Goal: Task Accomplishment & Management: Manage account settings

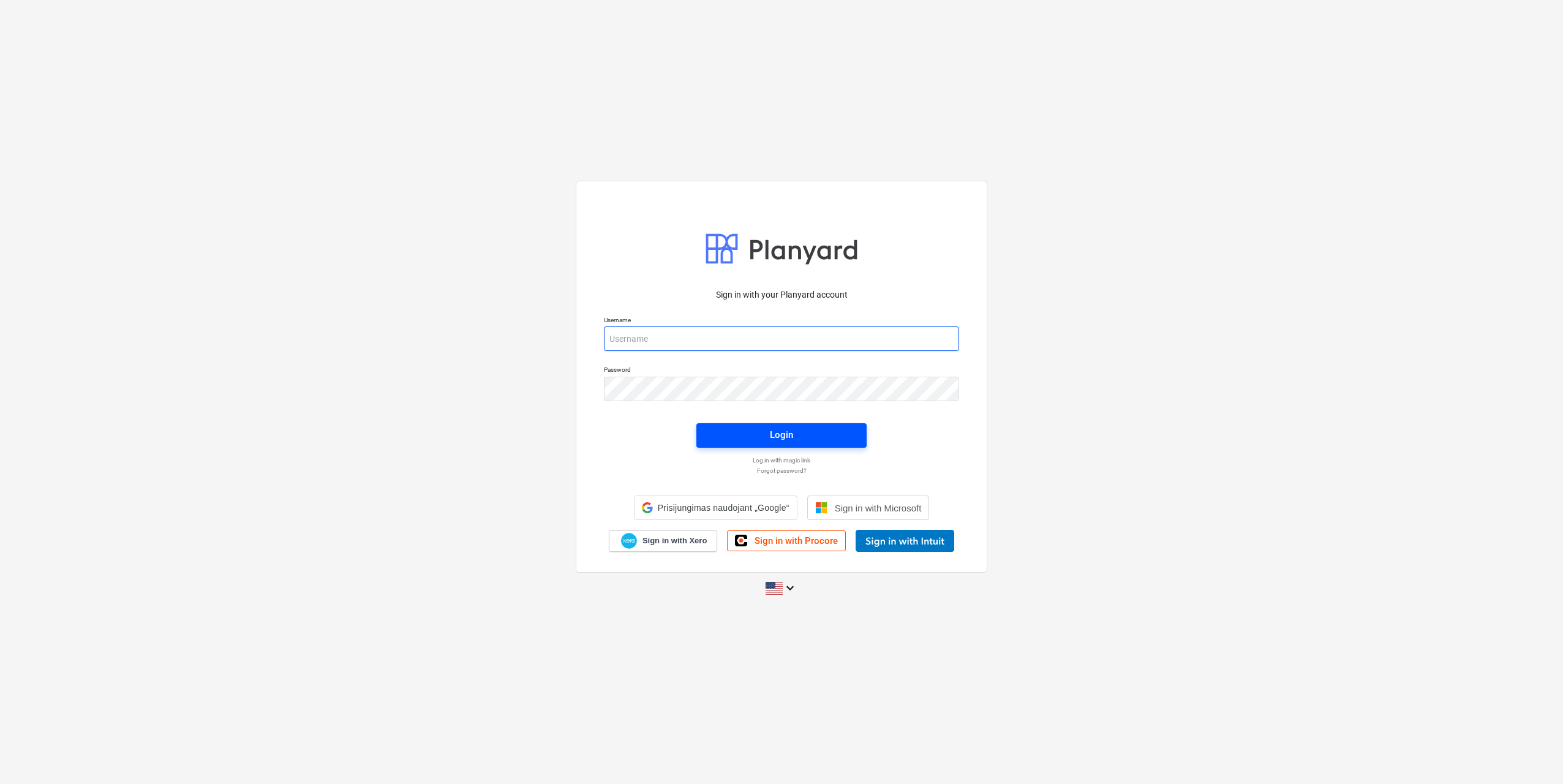
type input "[EMAIL_ADDRESS][DOMAIN_NAME]"
click at [758, 435] on span "Login" at bounding box center [782, 434] width 141 height 16
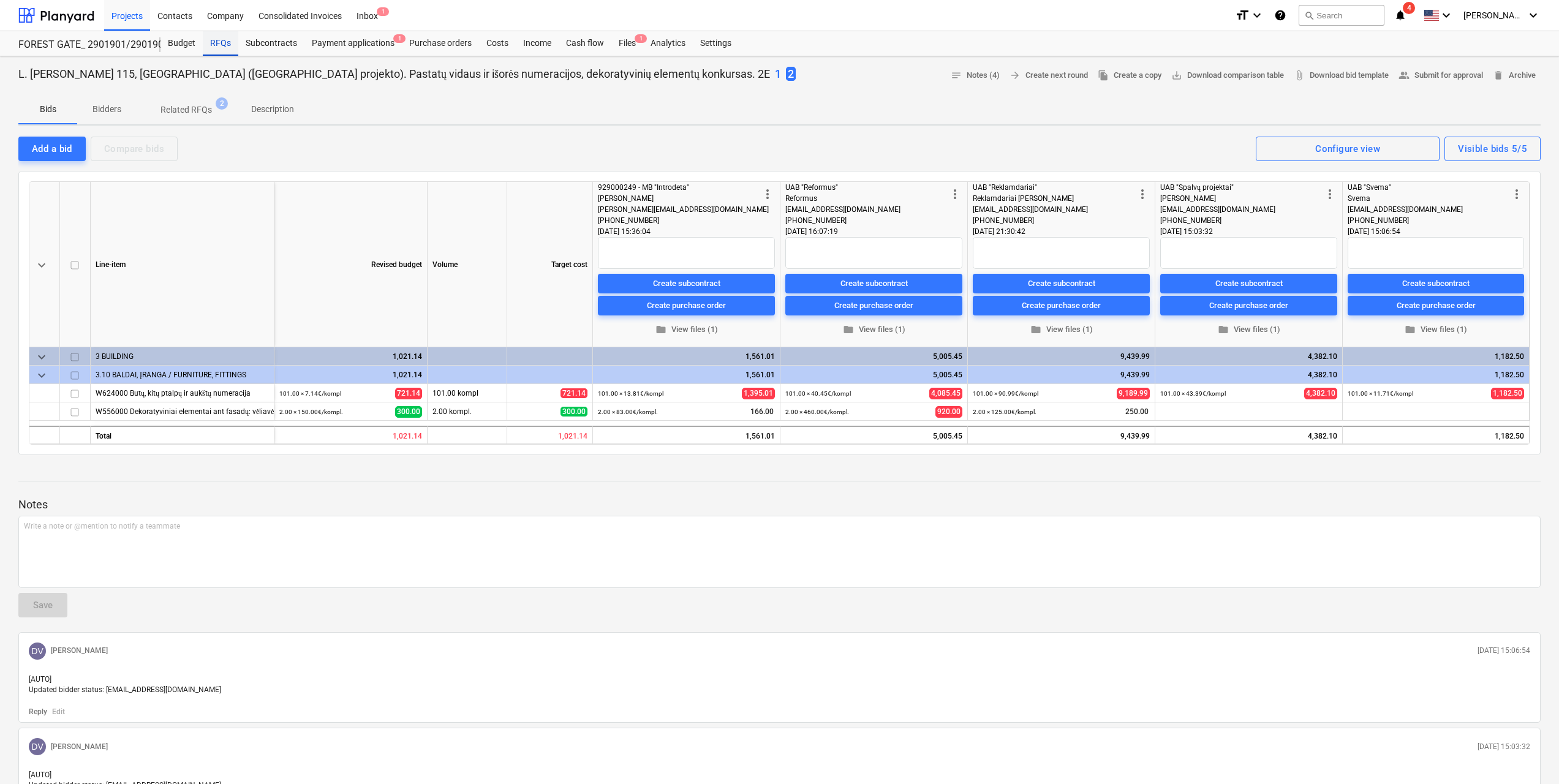
click at [232, 45] on div "RFQs" at bounding box center [221, 43] width 36 height 25
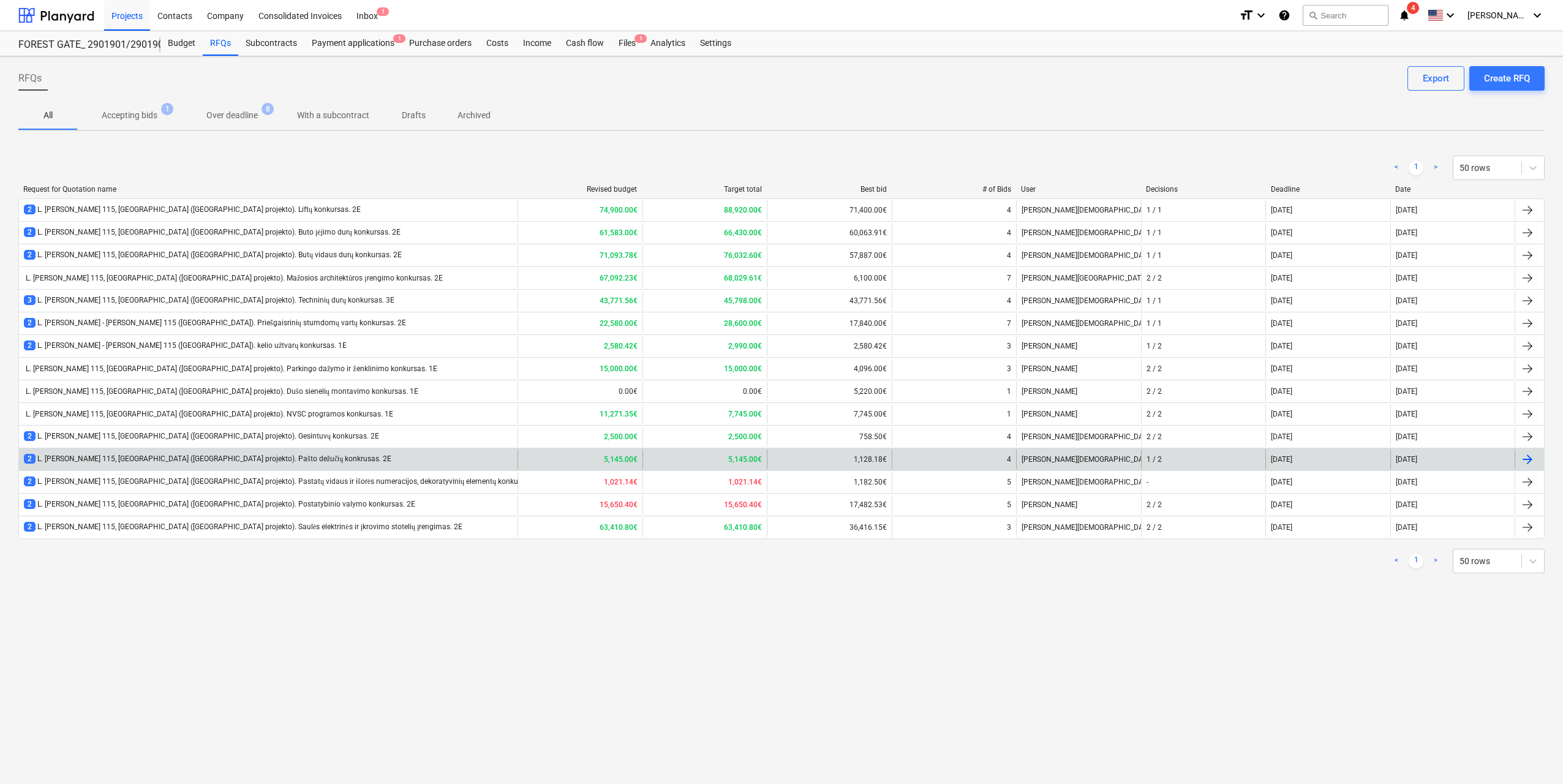
click at [296, 456] on div "2 L. [PERSON_NAME] 115, [GEOGRAPHIC_DATA] ([GEOGRAPHIC_DATA] projekto). Pašto d…" at bounding box center [207, 459] width 367 height 10
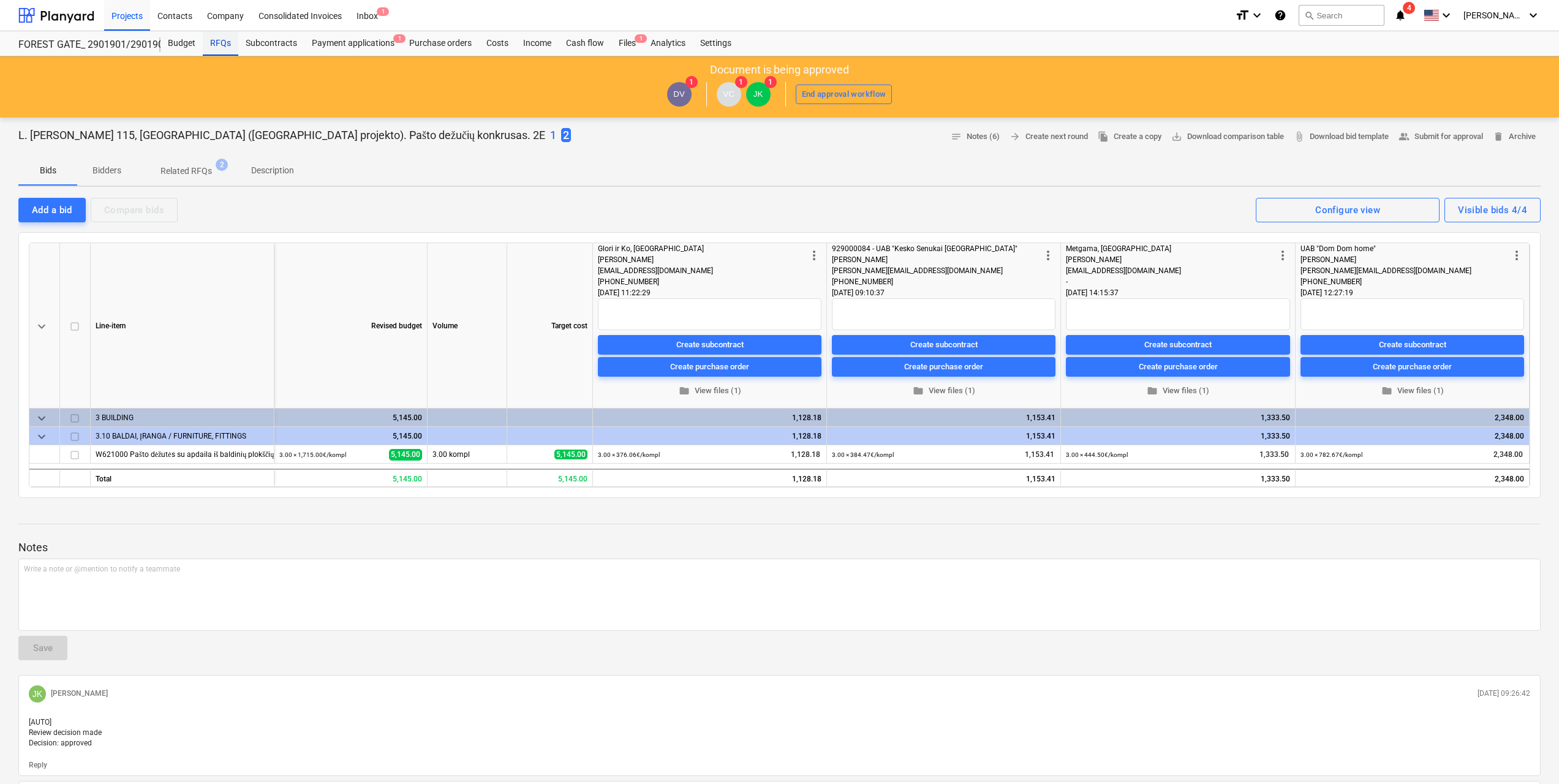
click at [228, 36] on div "RFQs" at bounding box center [221, 43] width 36 height 25
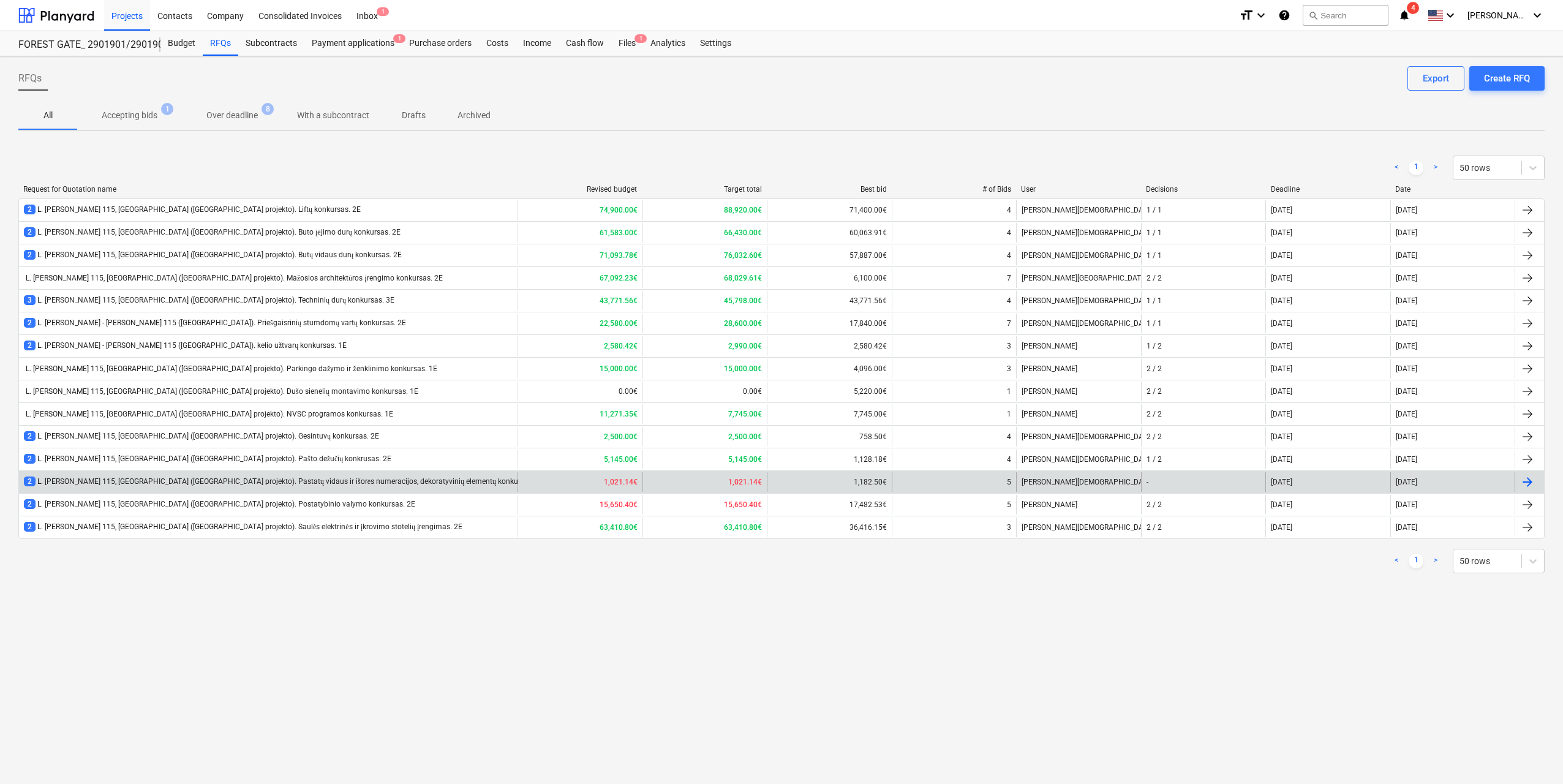
click at [356, 481] on div "2 L. [PERSON_NAME] 115, [GEOGRAPHIC_DATA] ([GEOGRAPHIC_DATA] projekto). Pastatų…" at bounding box center [284, 482] width 521 height 10
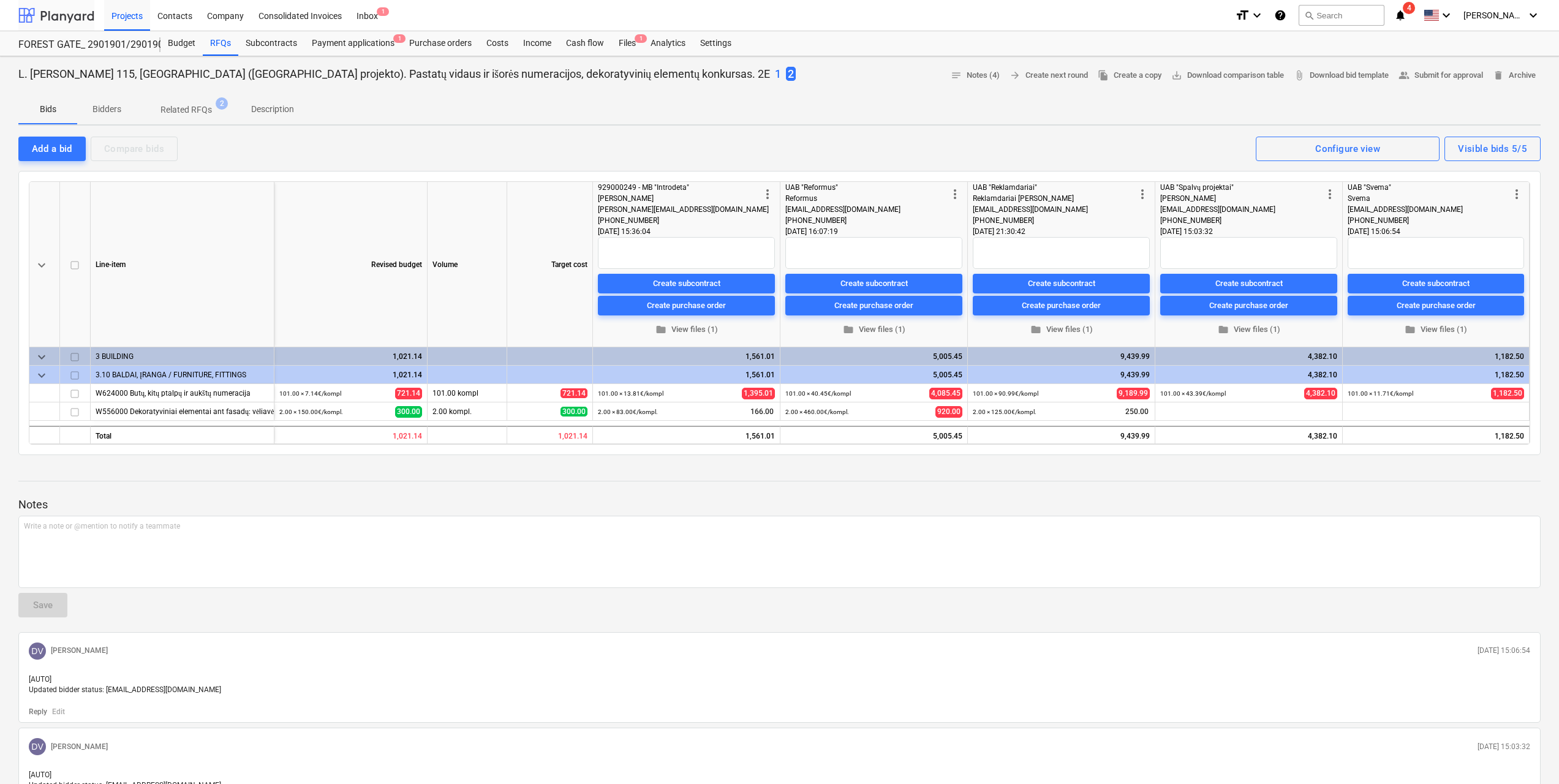
click at [72, 22] on div at bounding box center [57, 15] width 76 height 31
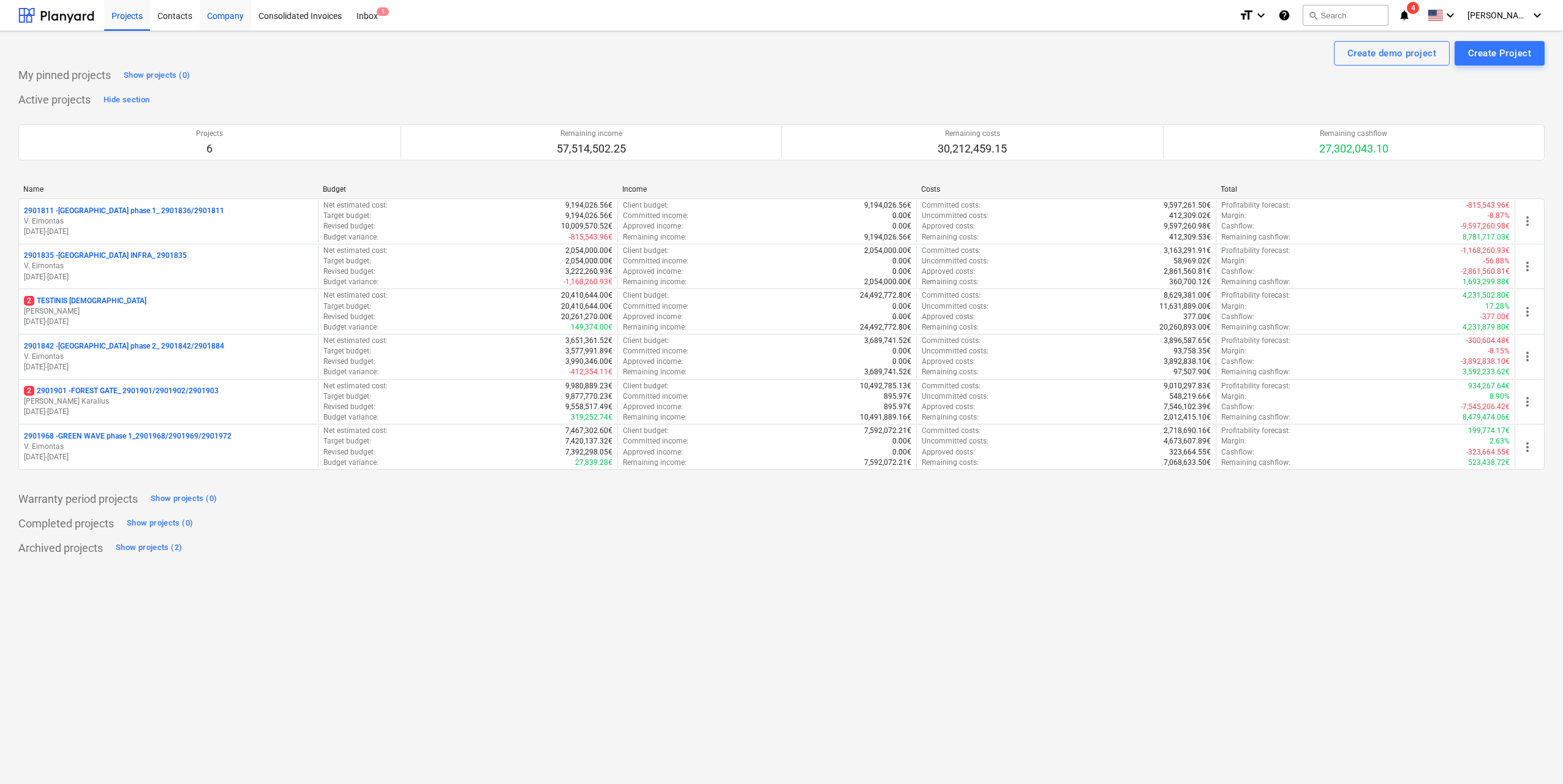
click at [232, 16] on div "Company" at bounding box center [225, 14] width 52 height 31
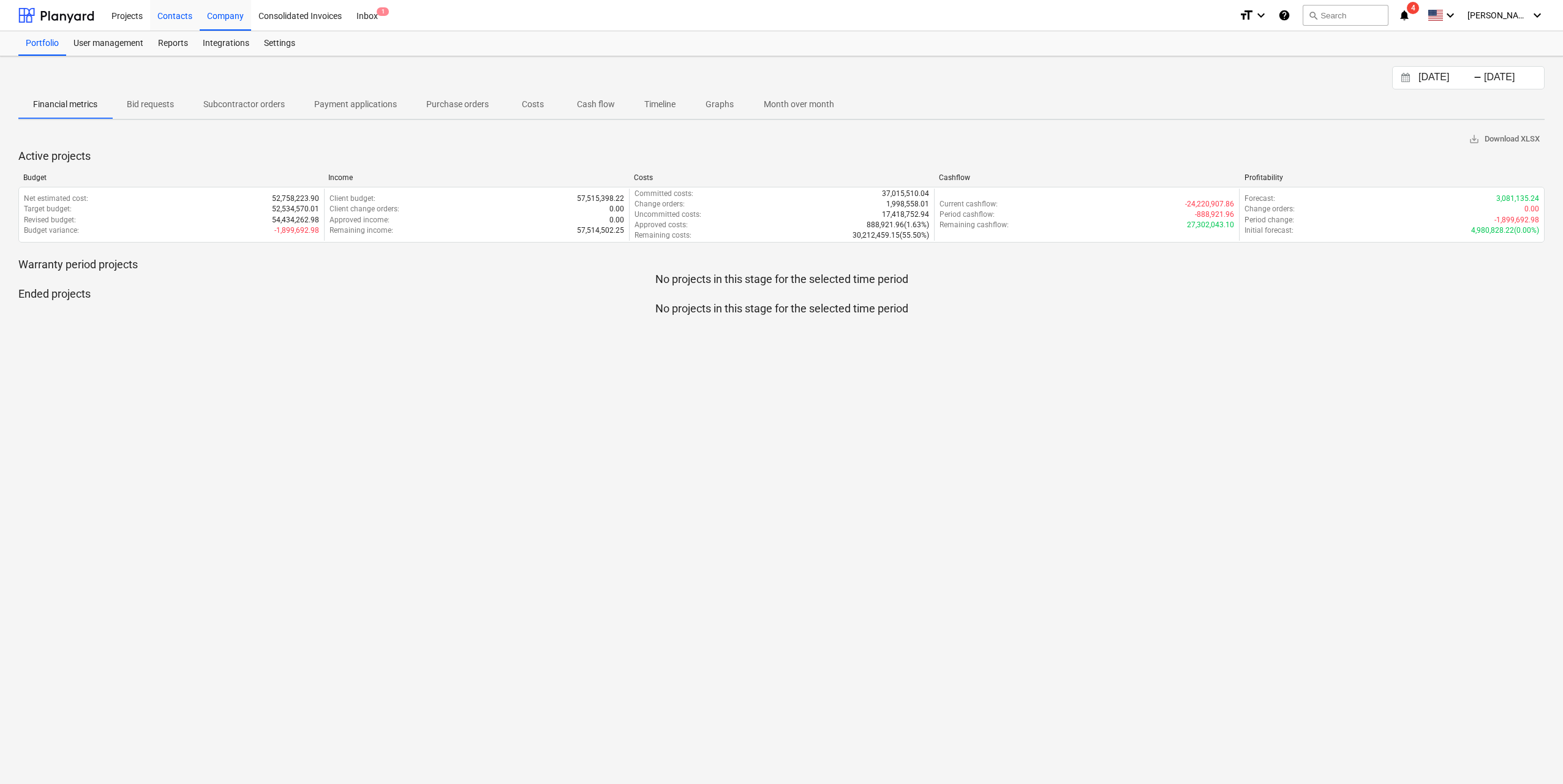
click at [187, 19] on div "Contacts" at bounding box center [175, 14] width 49 height 31
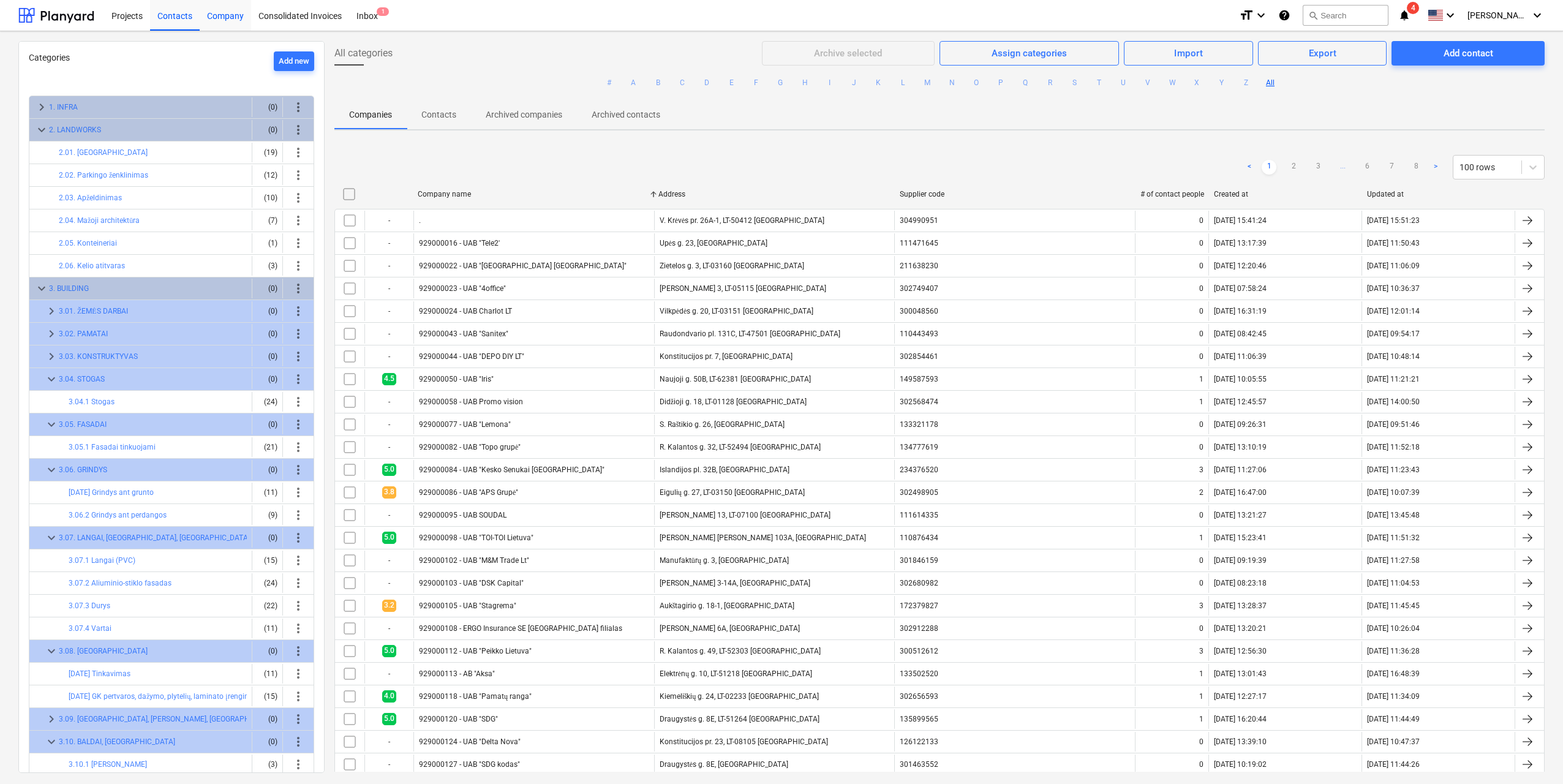
click at [213, 16] on div "Company" at bounding box center [225, 14] width 52 height 31
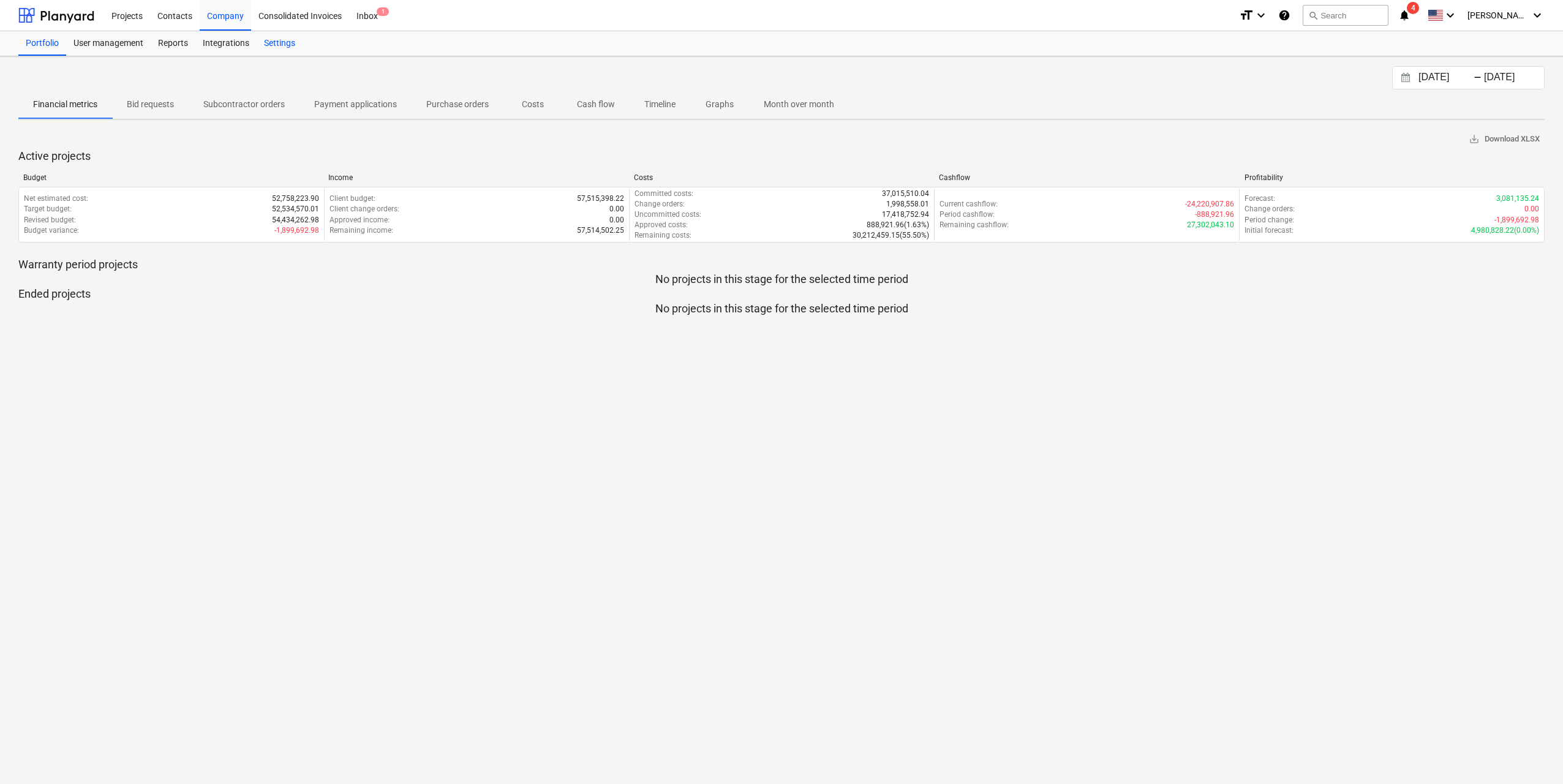
click at [300, 46] on div "Settings" at bounding box center [279, 43] width 46 height 25
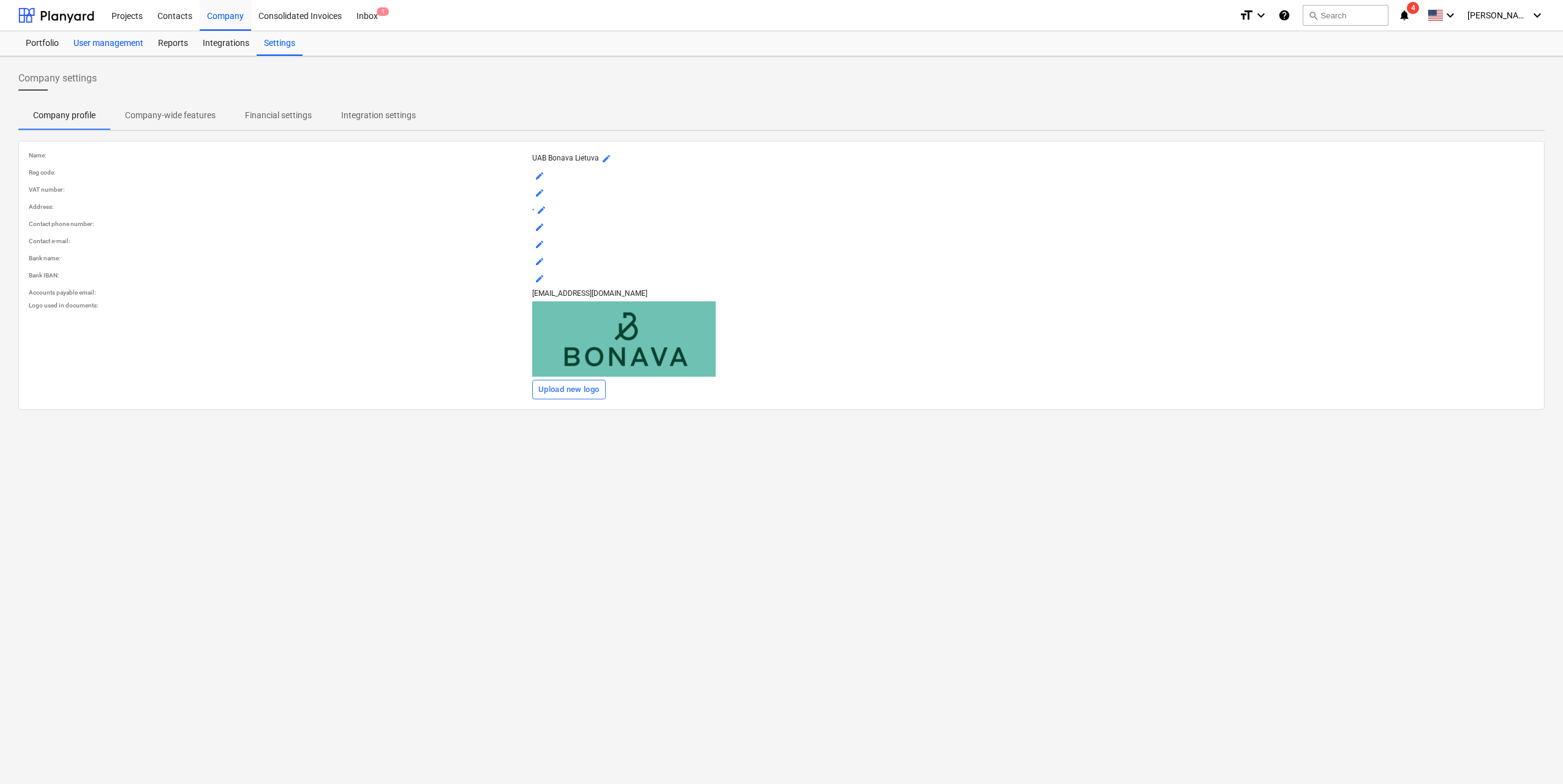
click at [119, 48] on div "User management" at bounding box center [109, 43] width 85 height 25
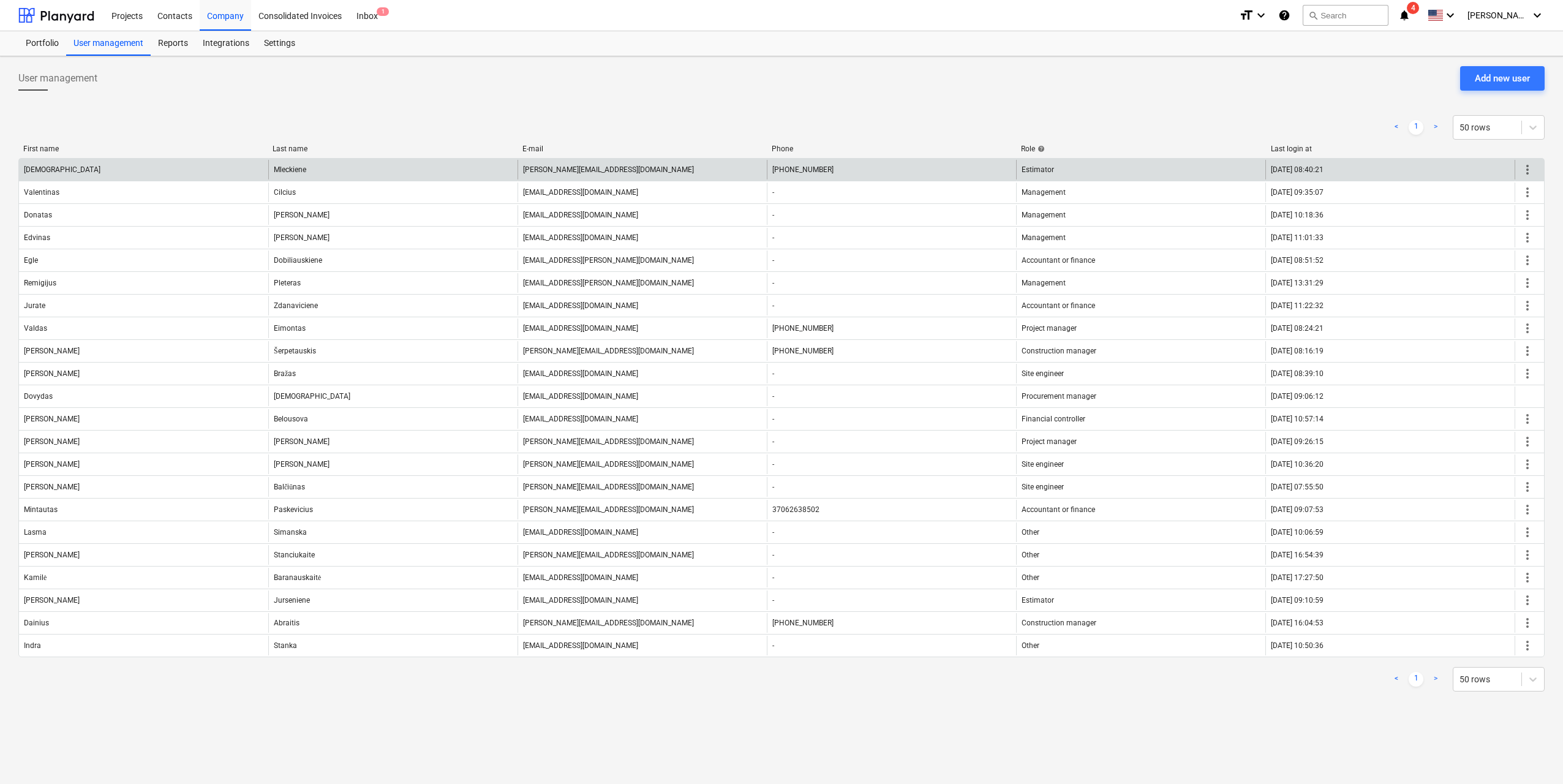
click at [1530, 169] on span "more_vert" at bounding box center [1527, 169] width 14 height 14
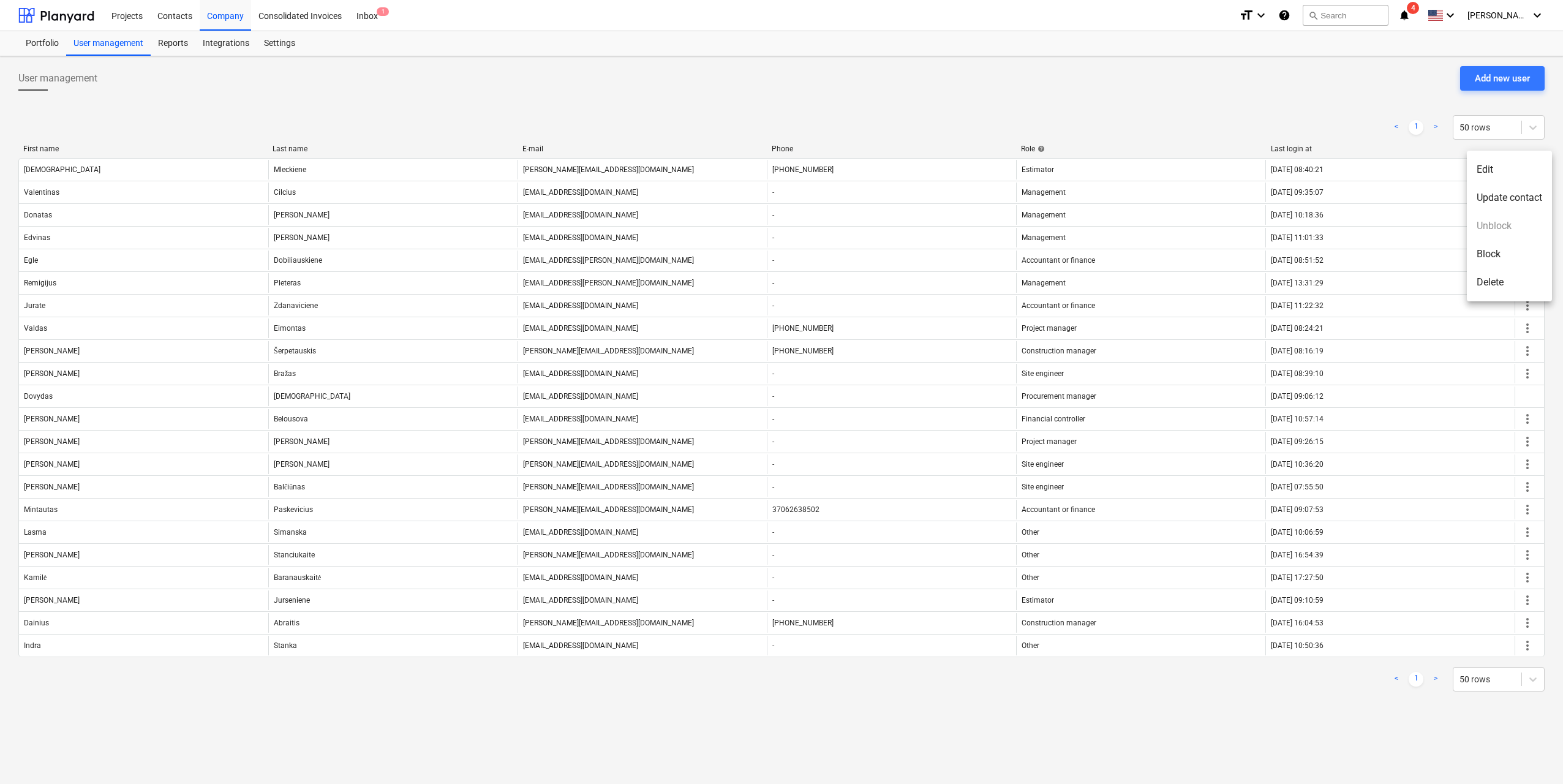
click at [1523, 164] on li "Edit" at bounding box center [1510, 169] width 85 height 28
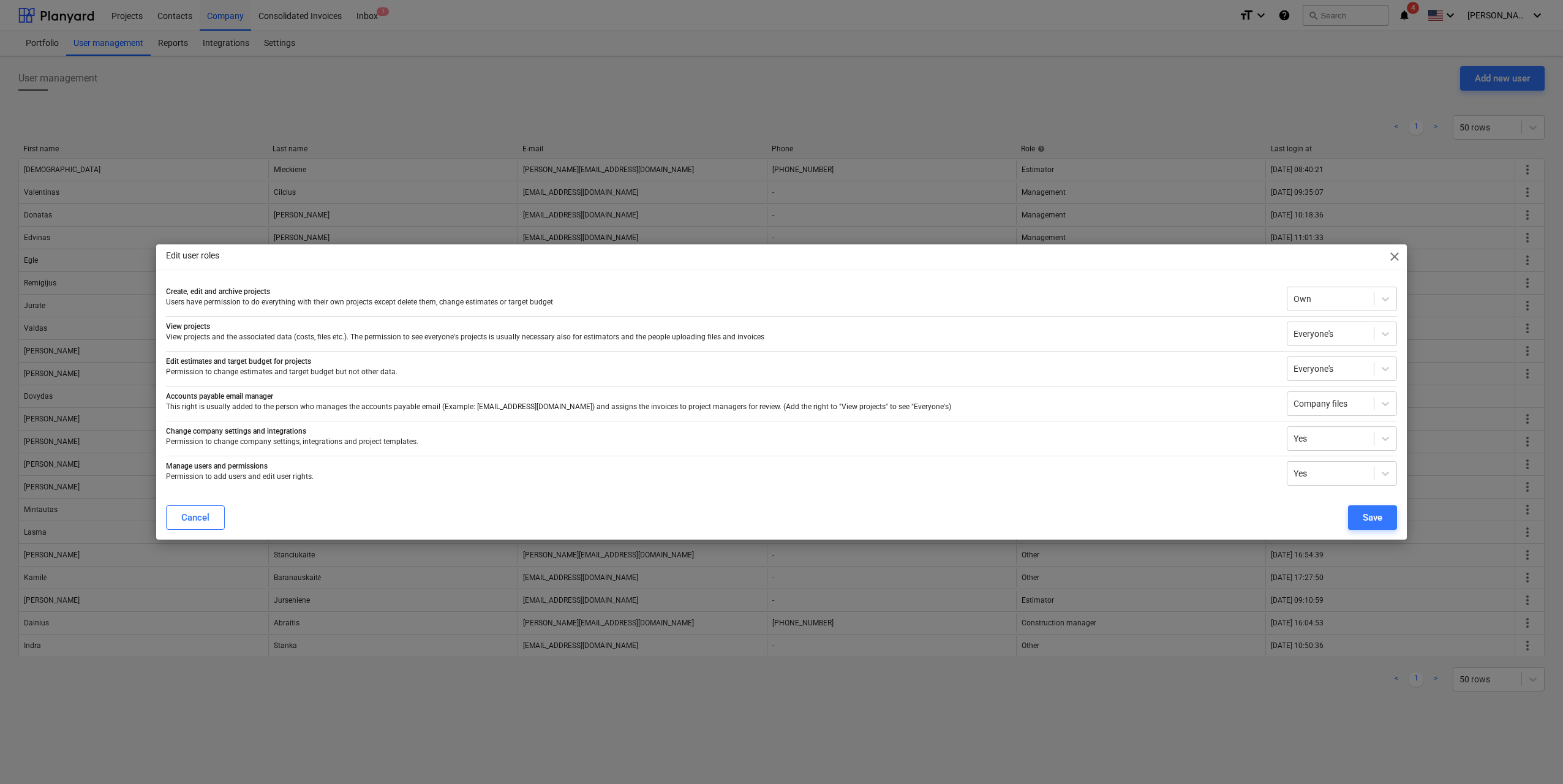
click at [1403, 260] on div "Edit user roles close" at bounding box center [782, 256] width 1251 height 25
click at [1399, 258] on span "close" at bounding box center [1394, 256] width 14 height 14
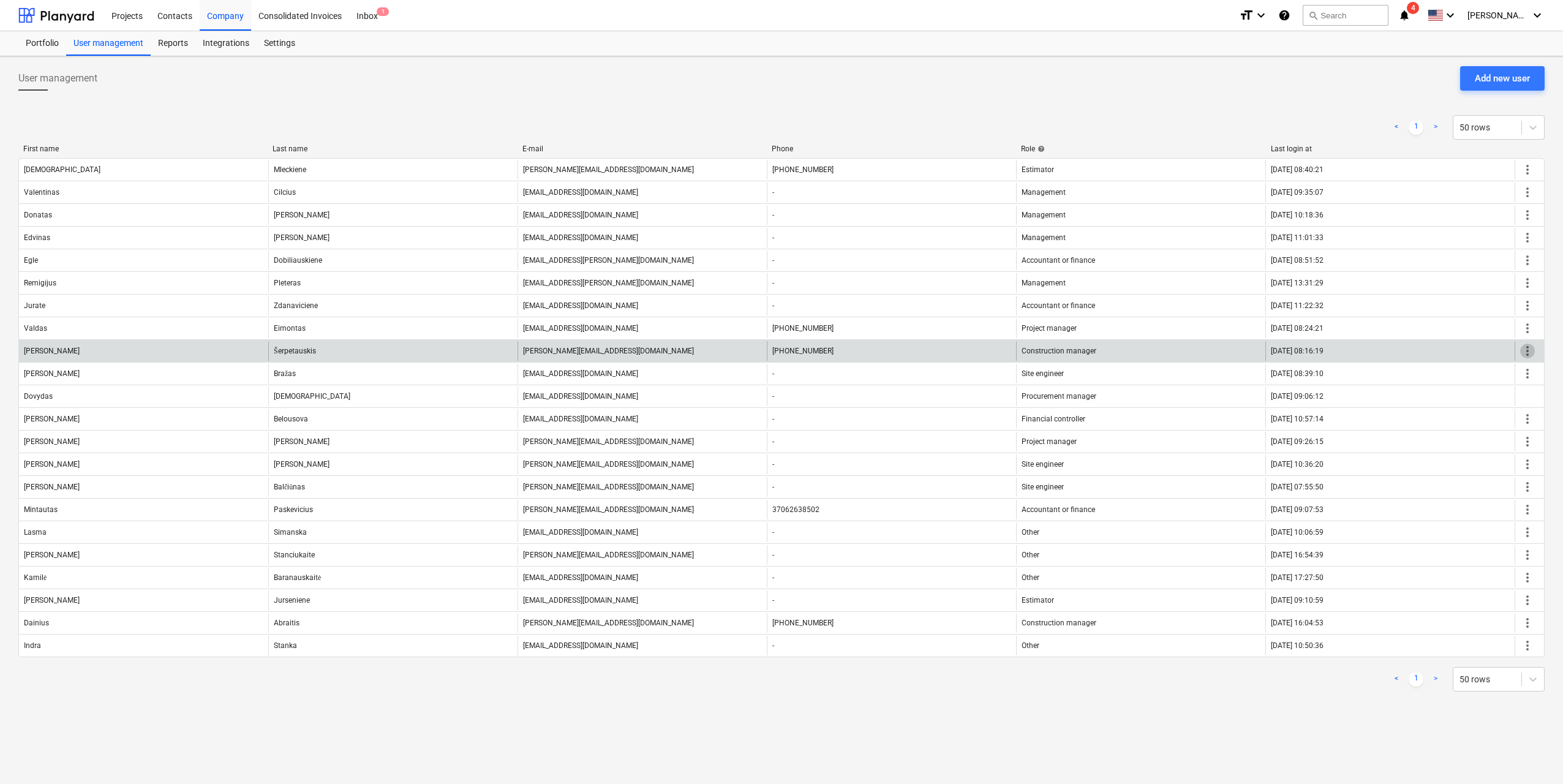
click at [1527, 349] on span "more_vert" at bounding box center [1527, 350] width 14 height 14
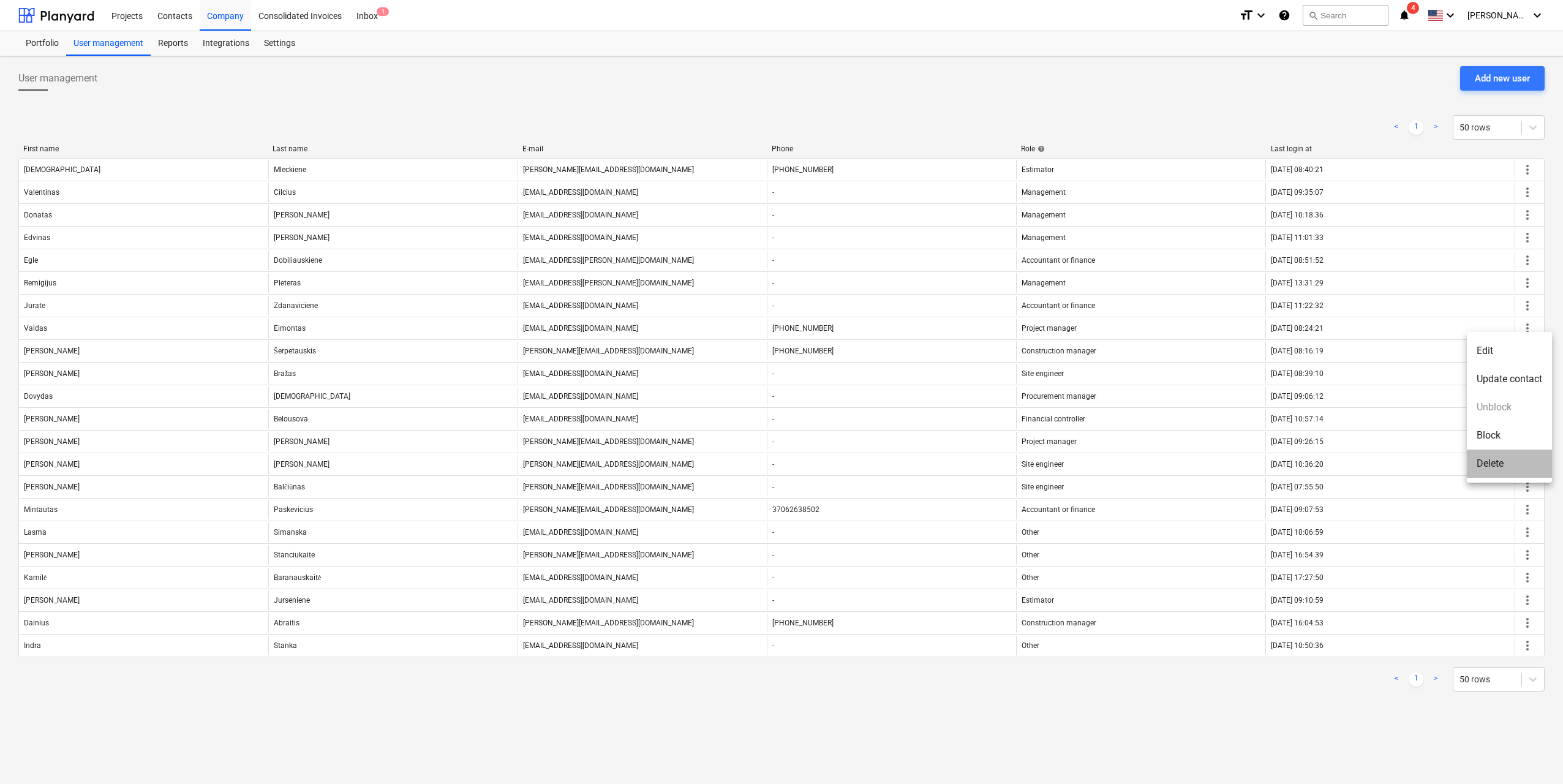
click at [1509, 462] on li "Delete" at bounding box center [1510, 463] width 85 height 28
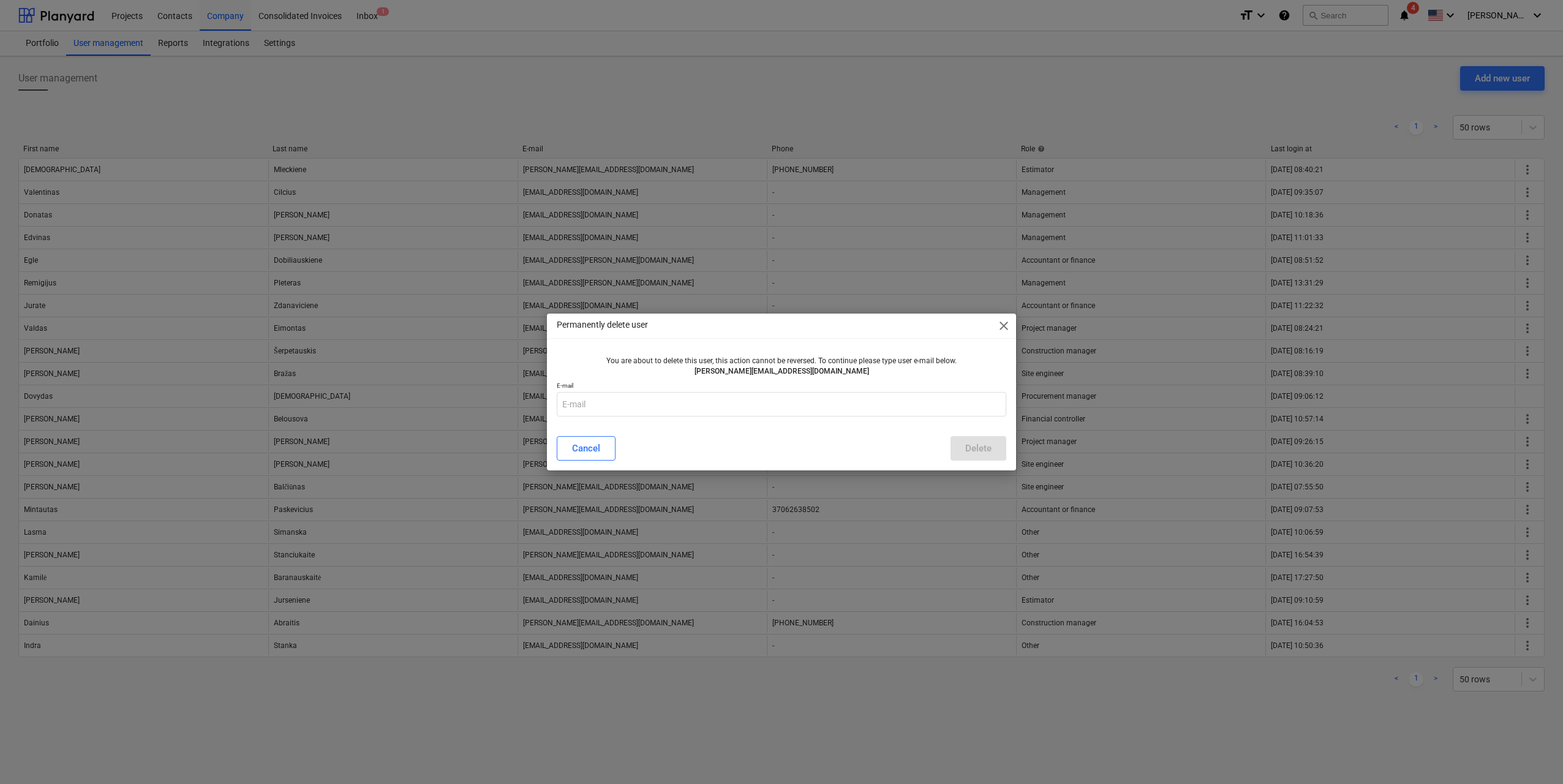
click at [1006, 328] on span "close" at bounding box center [1003, 325] width 14 height 14
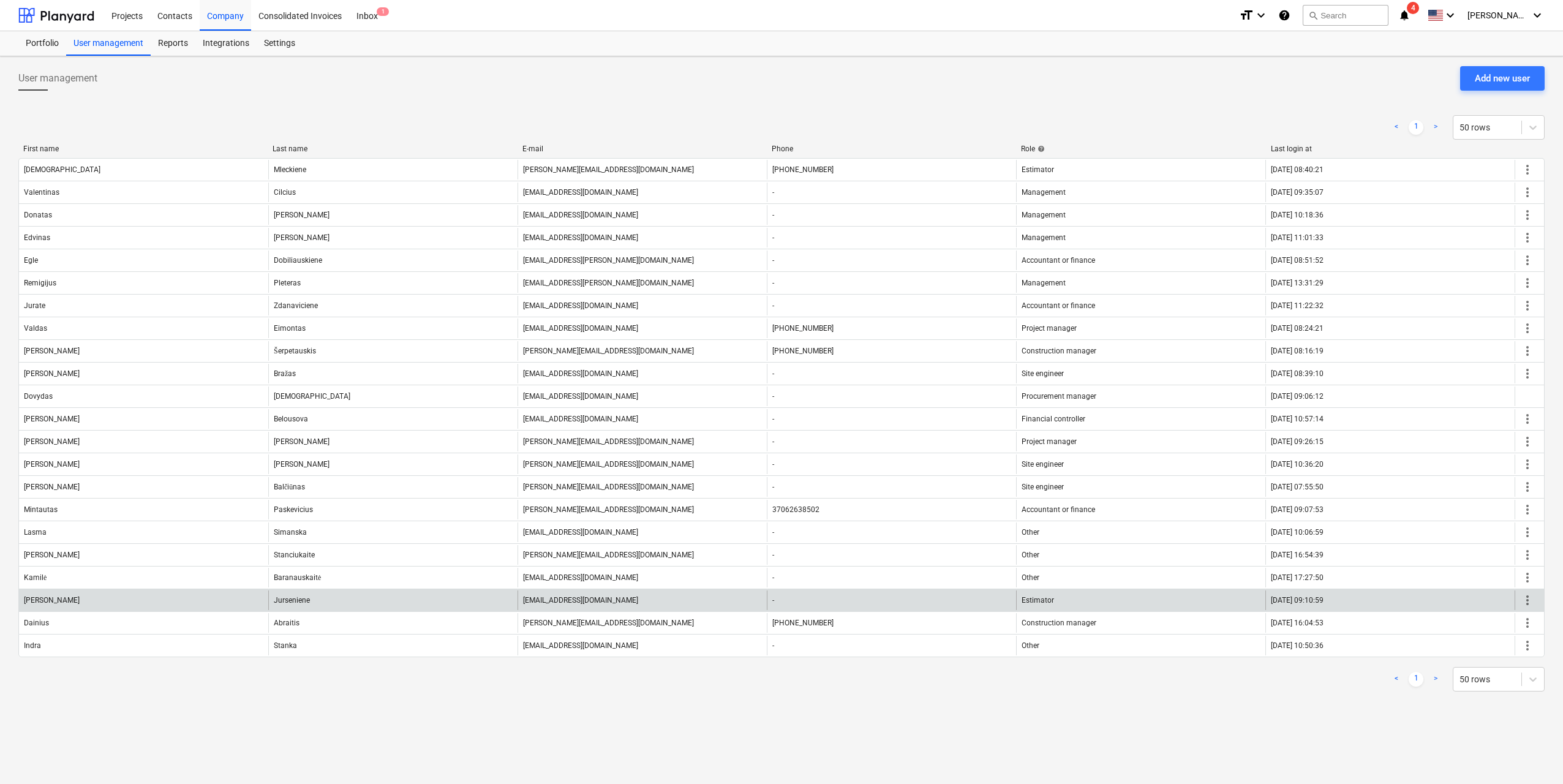
click at [1536, 601] on div "more_vert" at bounding box center [1529, 600] width 30 height 20
click at [1529, 602] on span "more_vert" at bounding box center [1527, 600] width 14 height 14
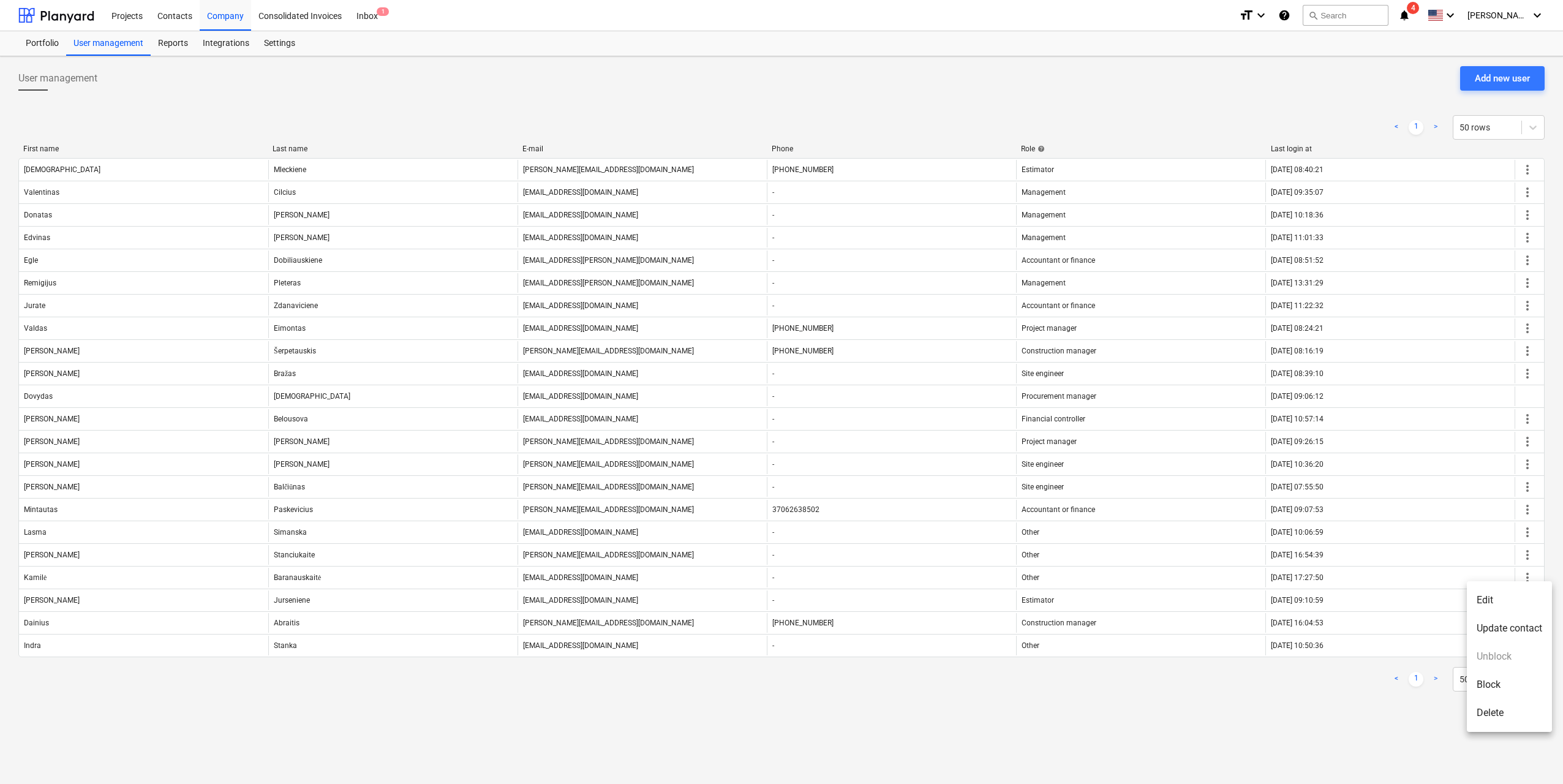
click at [1521, 602] on li "Edit" at bounding box center [1510, 600] width 85 height 28
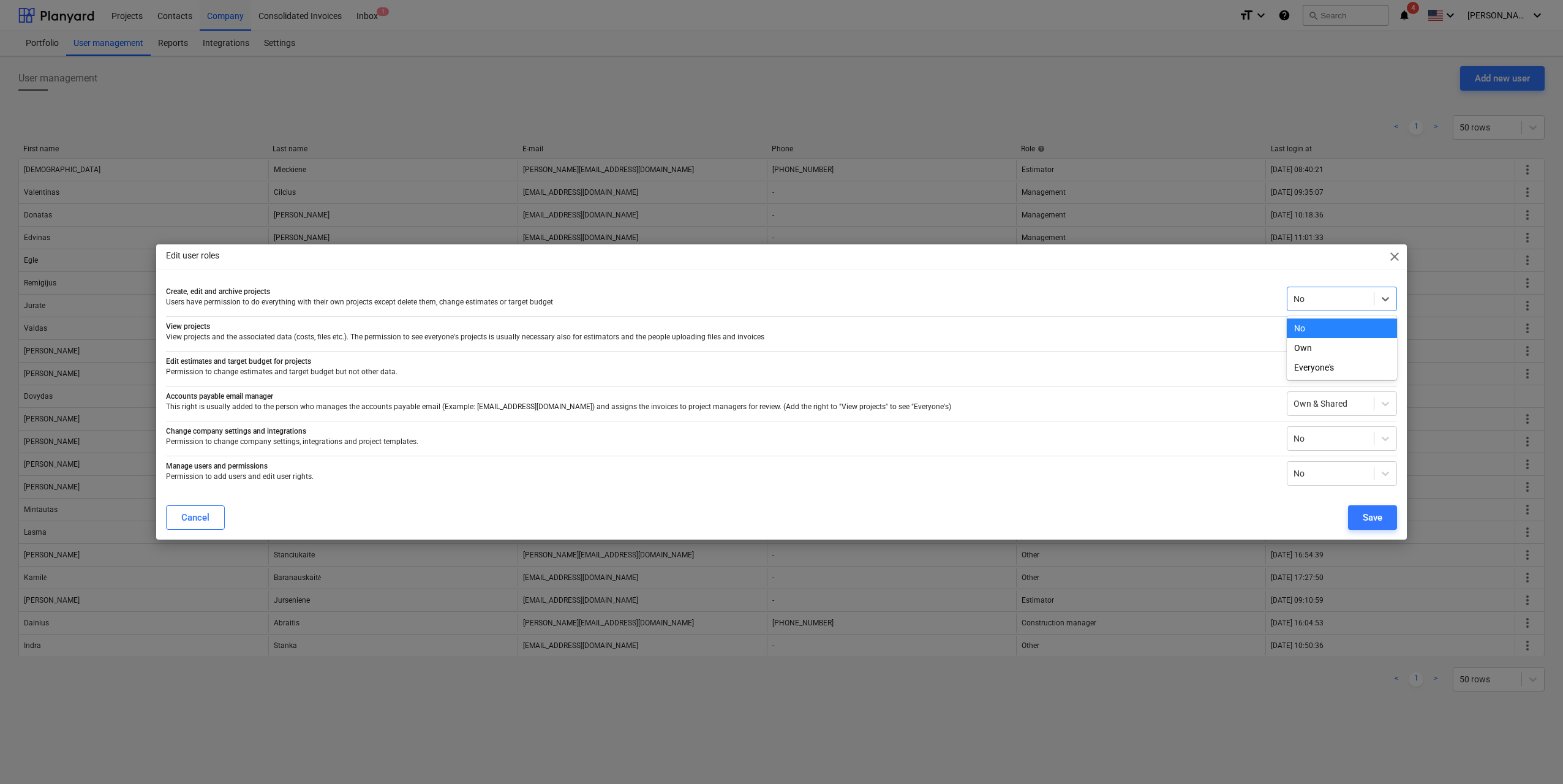
click at [1370, 290] on div "No" at bounding box center [1331, 299] width 87 height 17
click at [1320, 351] on div "Own" at bounding box center [1342, 347] width 110 height 20
click at [1331, 332] on div at bounding box center [1330, 333] width 74 height 12
click at [1337, 378] on div "Everyone's" at bounding box center [1342, 383] width 110 height 20
click at [1336, 372] on div at bounding box center [1330, 368] width 74 height 12
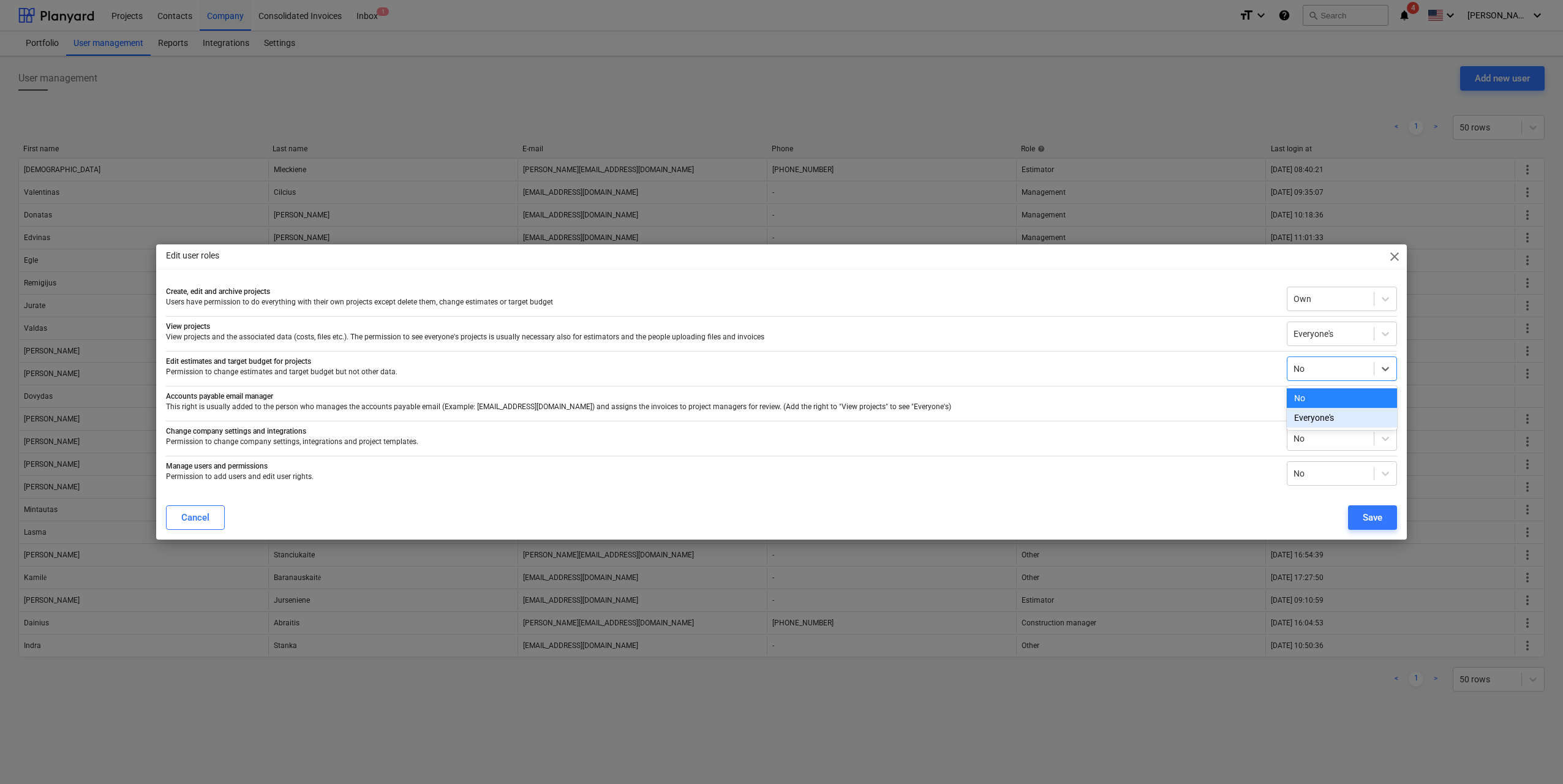
click at [1331, 412] on div "Everyone's" at bounding box center [1342, 417] width 110 height 20
click at [1331, 409] on div at bounding box center [1330, 403] width 74 height 12
click at [1342, 452] on div "Company files" at bounding box center [1342, 452] width 110 height 20
click at [1339, 436] on div at bounding box center [1330, 439] width 74 height 12
click at [1325, 490] on div "Yes" at bounding box center [1342, 487] width 110 height 20
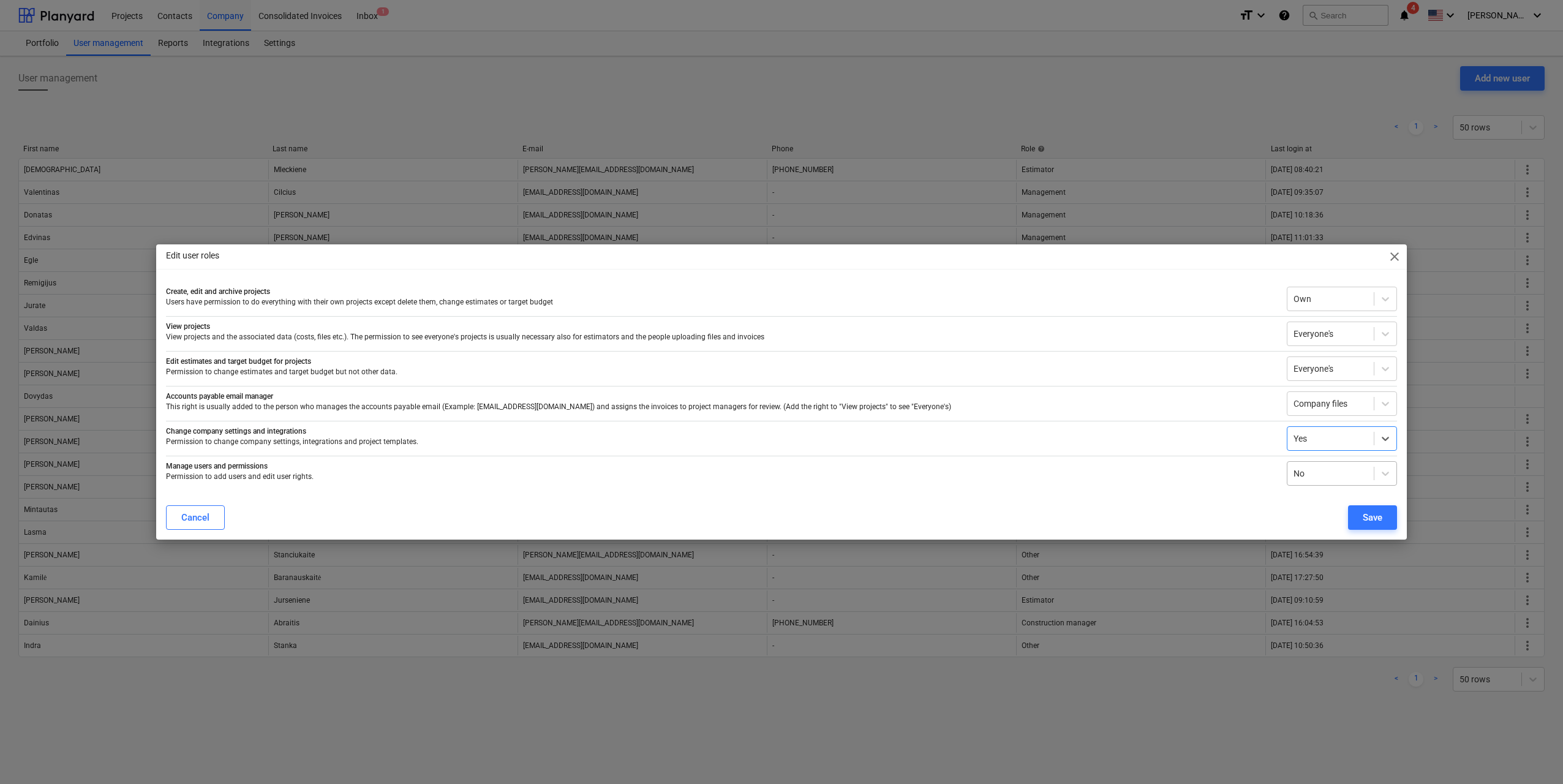
click at [1325, 479] on div at bounding box center [1330, 473] width 74 height 12
click at [1322, 521] on div "Yes" at bounding box center [1342, 522] width 110 height 20
click at [1379, 520] on div "Save" at bounding box center [1372, 518] width 20 height 16
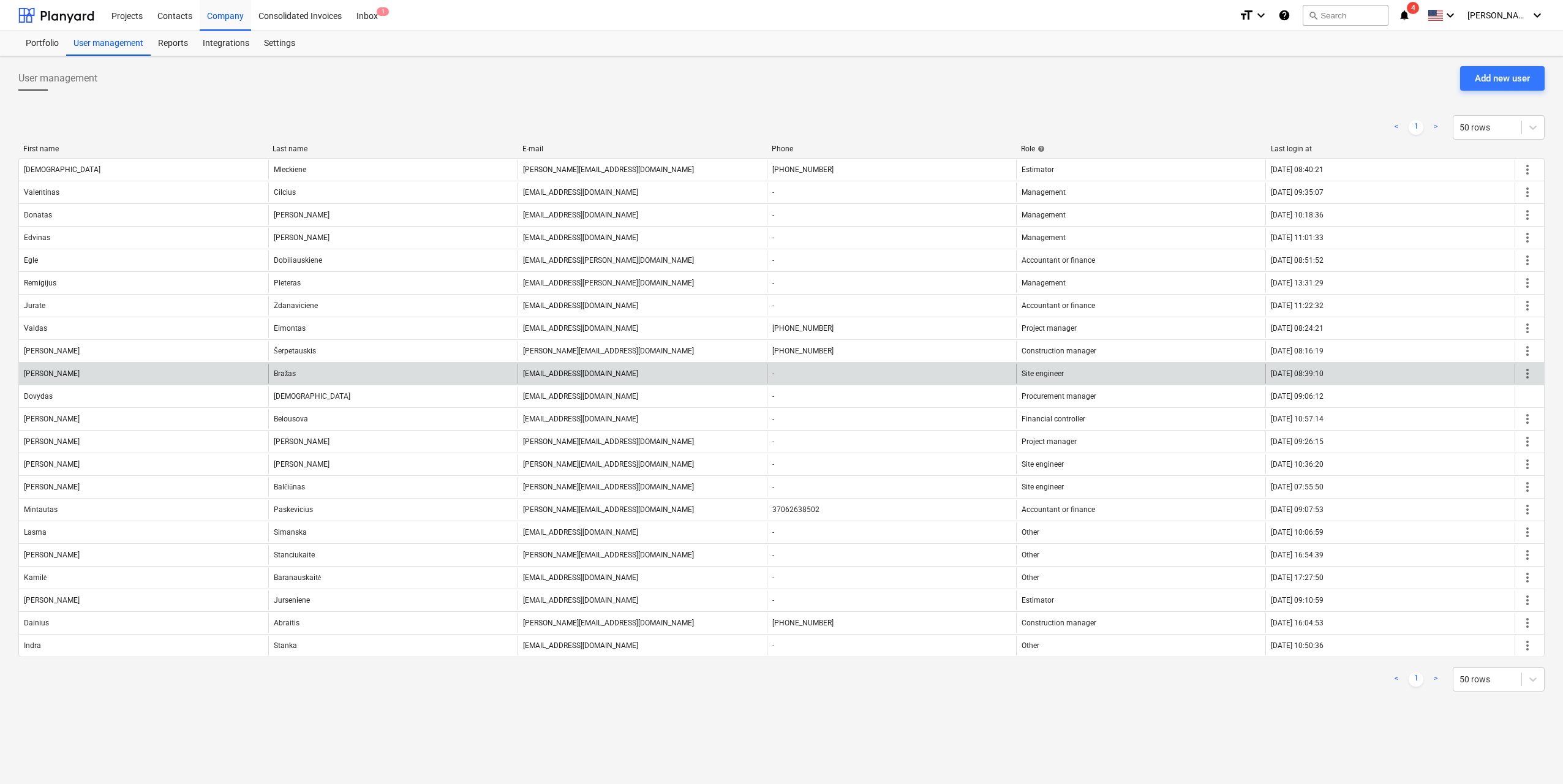
click at [1532, 371] on span "more_vert" at bounding box center [1527, 373] width 14 height 14
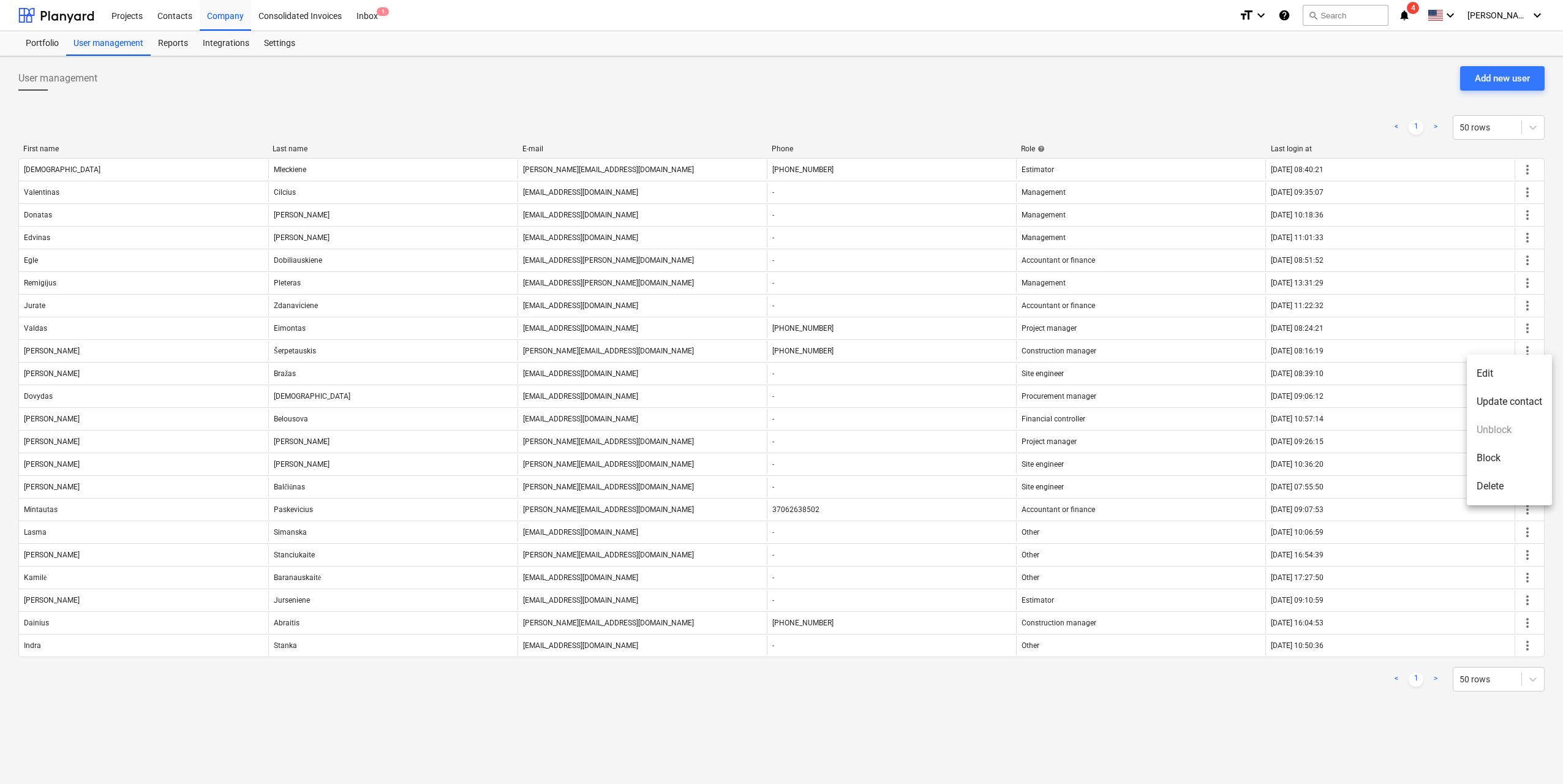
click at [1248, 687] on div at bounding box center [782, 392] width 1563 height 784
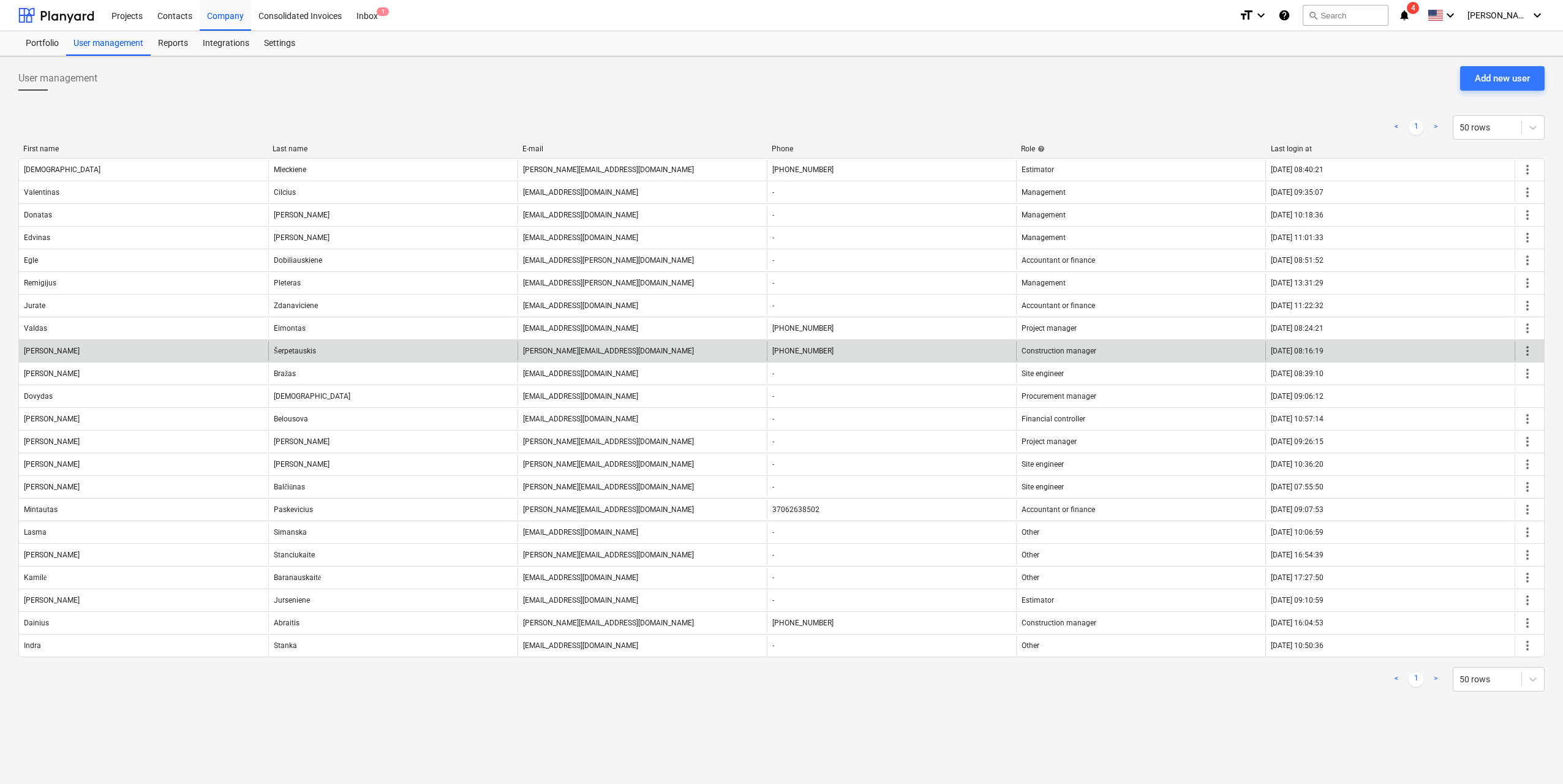
click at [1529, 352] on span "more_vert" at bounding box center [1527, 350] width 14 height 14
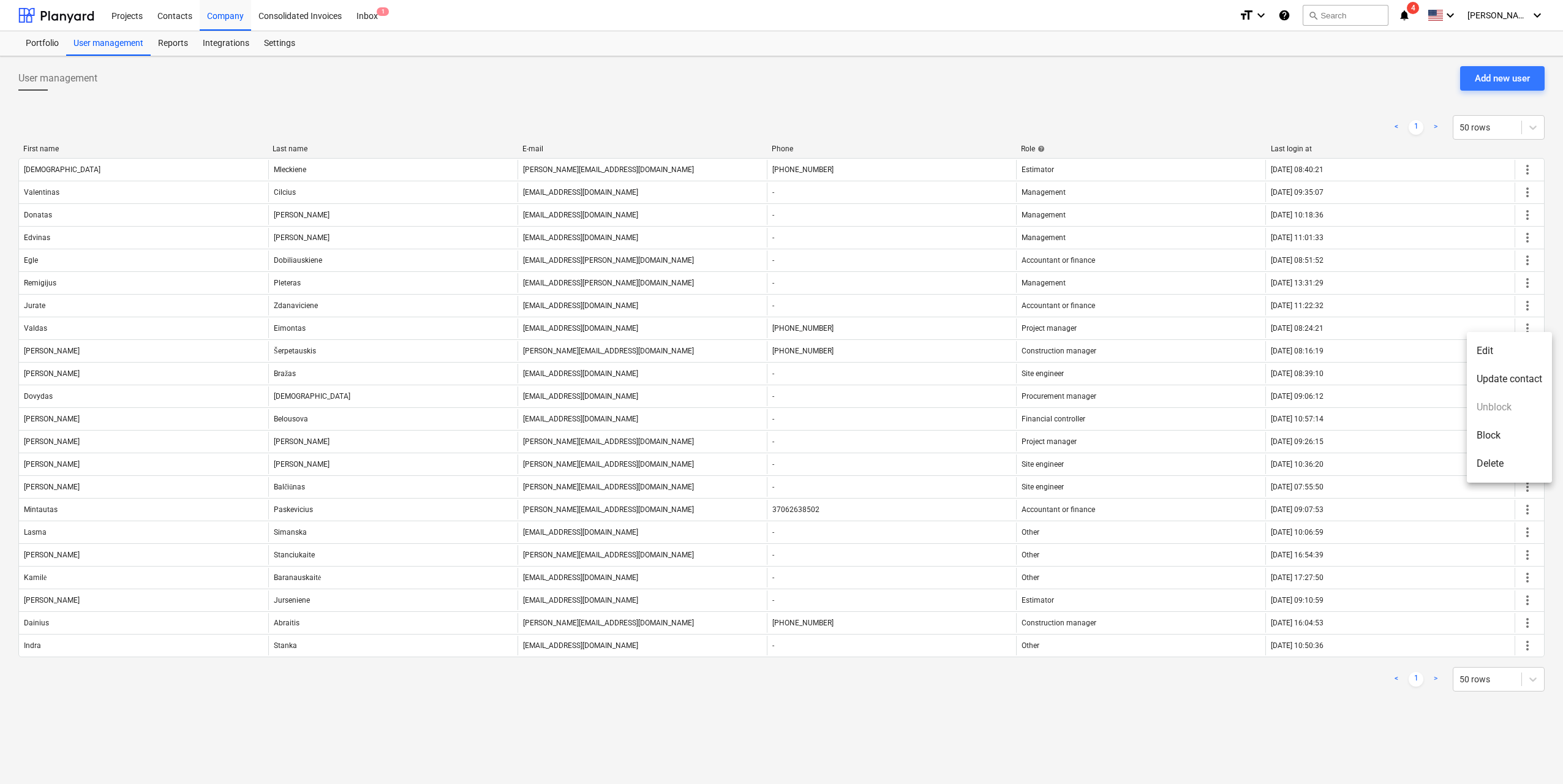
click at [1501, 469] on li "Delete" at bounding box center [1510, 463] width 85 height 28
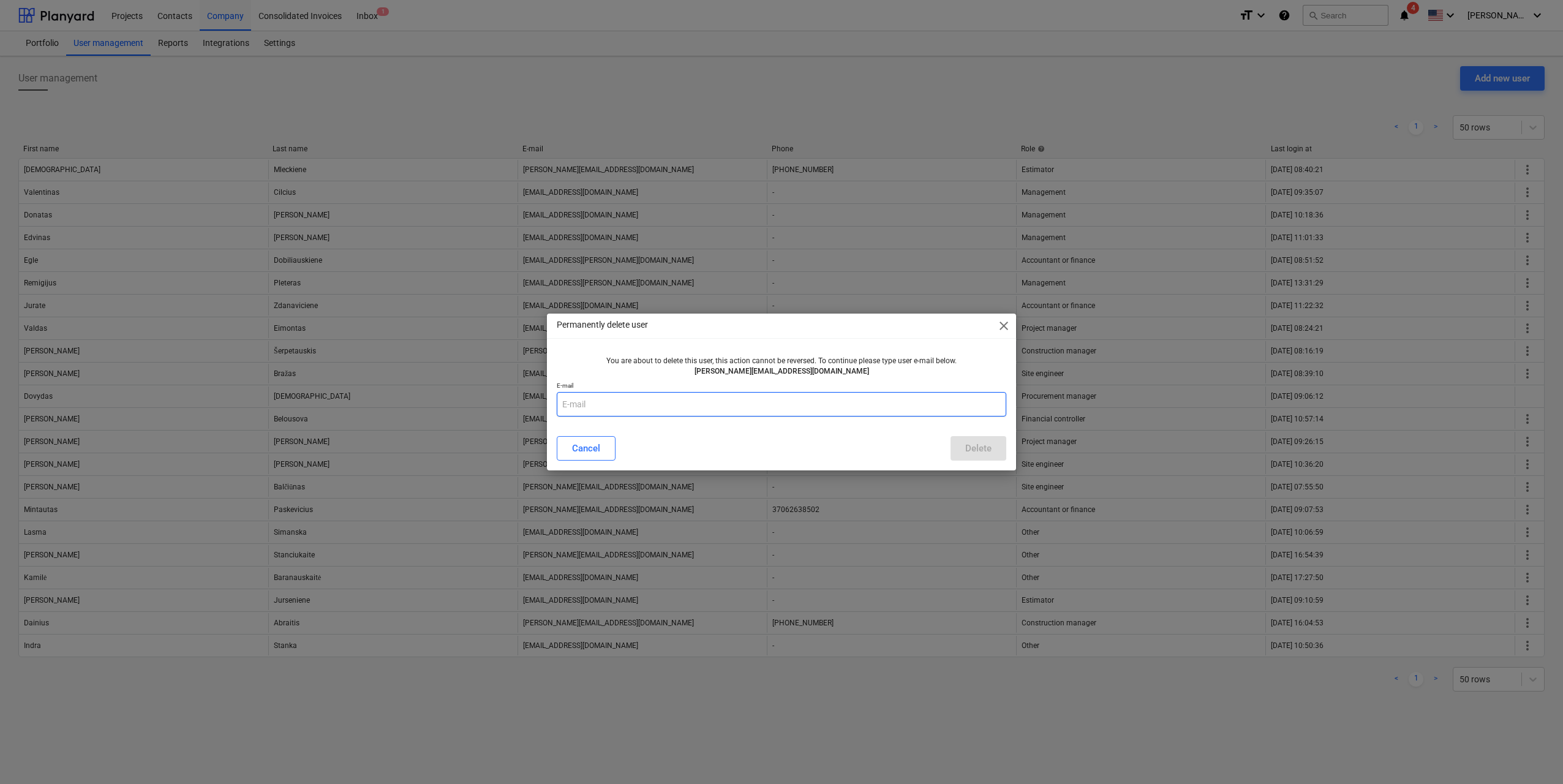
click at [743, 406] on input "text" at bounding box center [782, 404] width 450 height 25
type input "[PERSON_NAME][EMAIL_ADDRESS][DOMAIN_NAME]"
click at [976, 455] on div "Delete" at bounding box center [978, 448] width 26 height 16
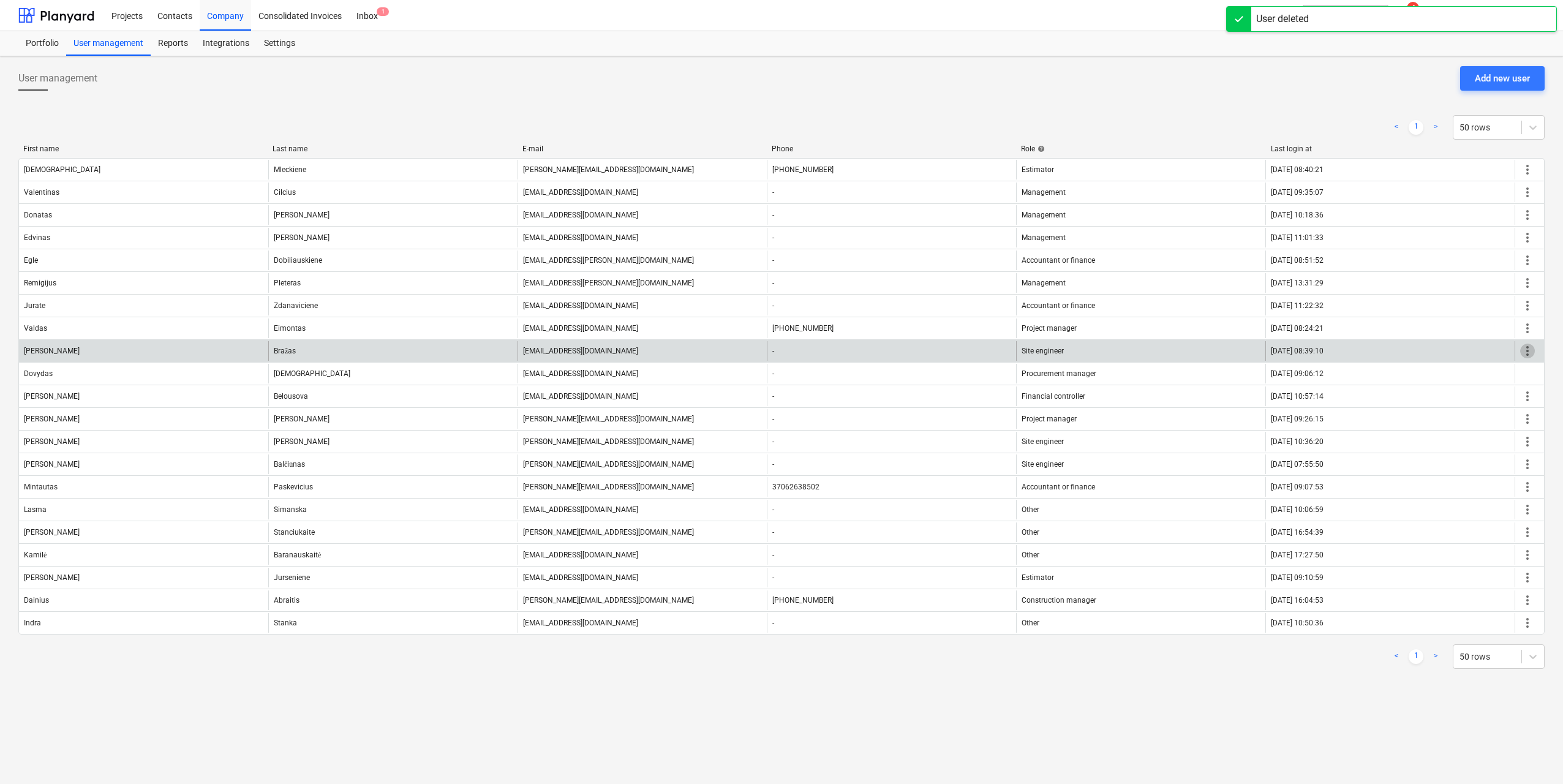
click at [1529, 356] on span "more_vert" at bounding box center [1527, 350] width 14 height 14
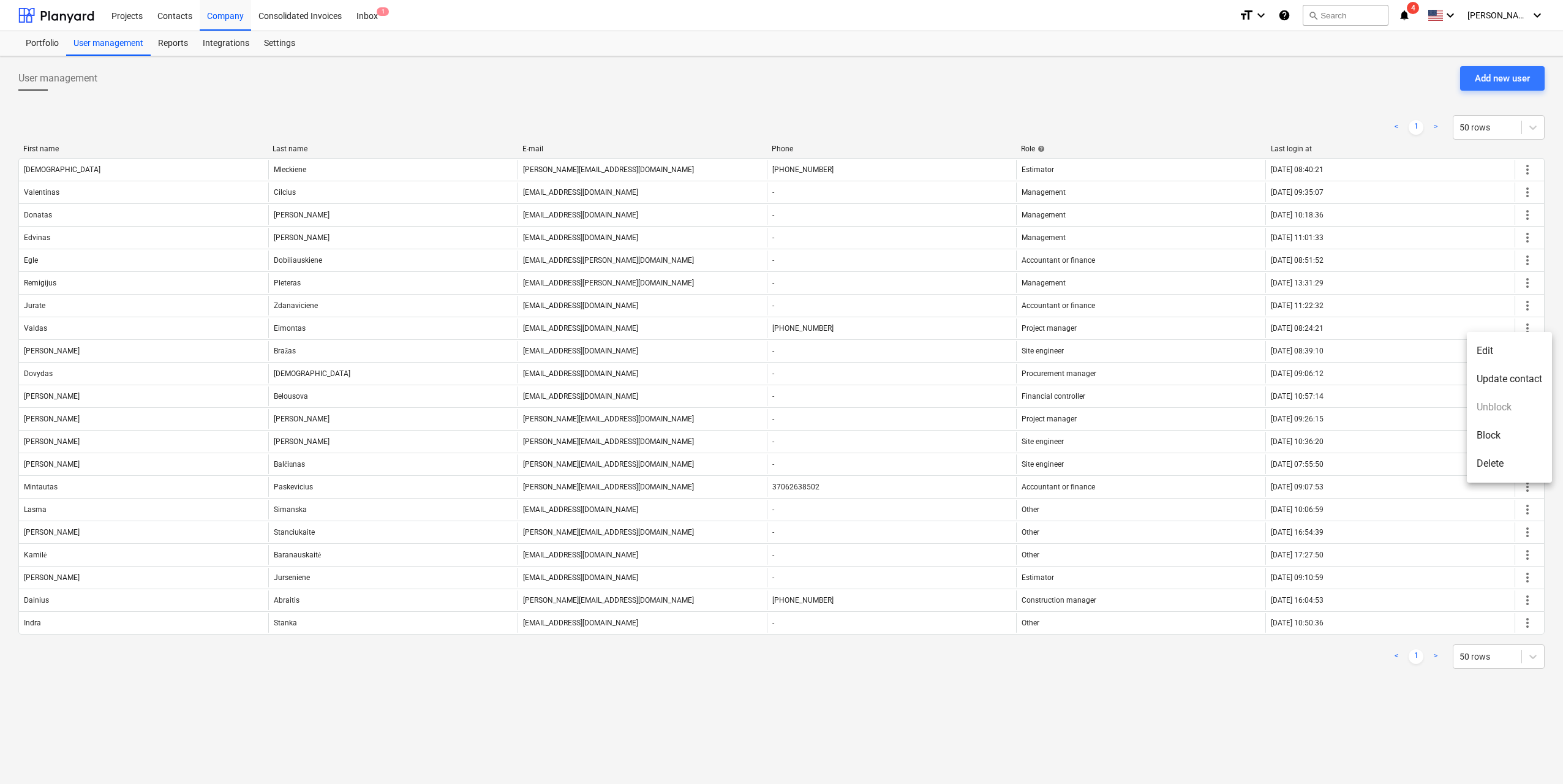
click at [1509, 456] on li "Delete" at bounding box center [1510, 463] width 85 height 28
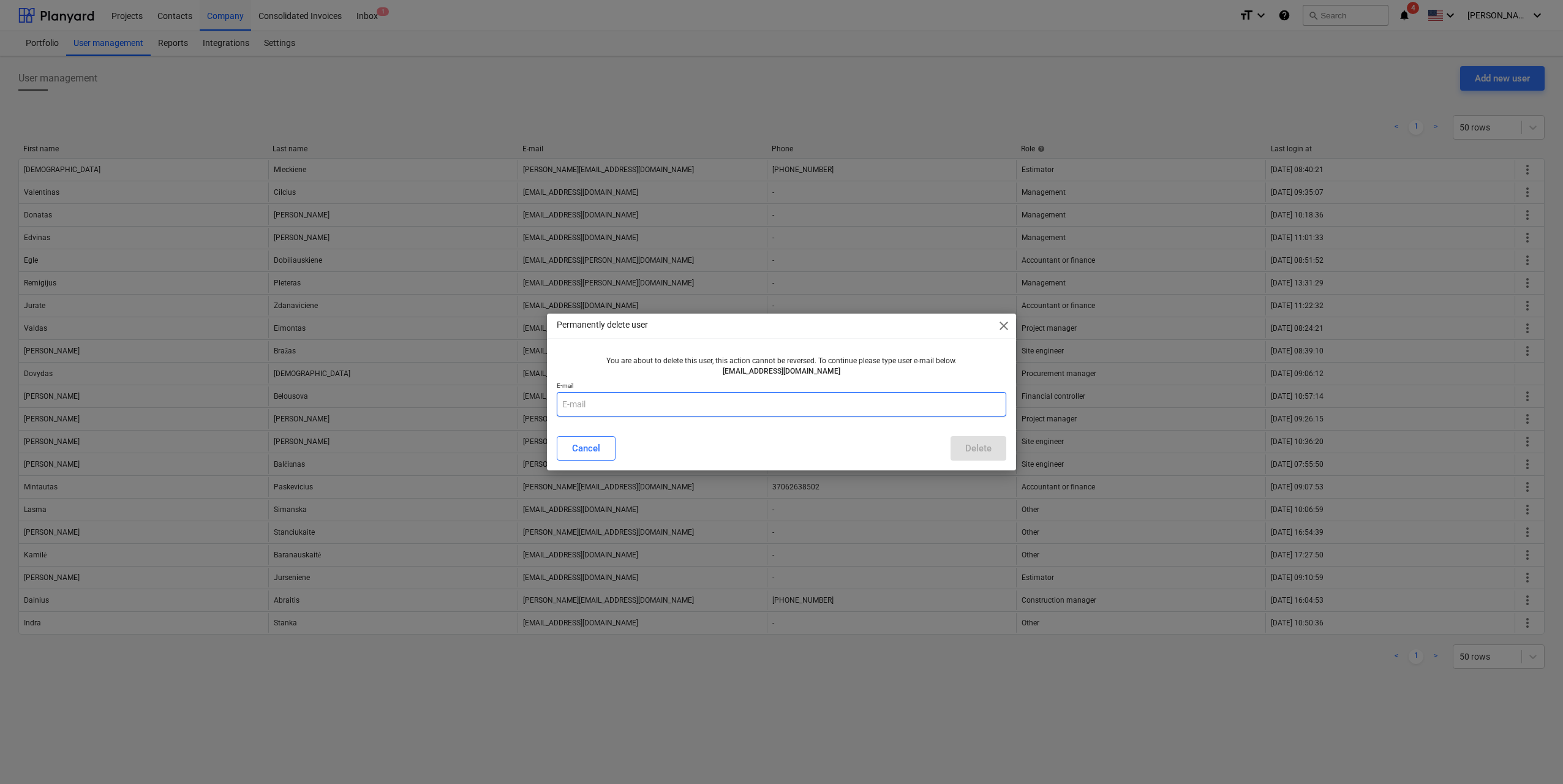
click at [807, 397] on input "text" at bounding box center [782, 404] width 450 height 25
type input "[EMAIL_ADDRESS][DOMAIN_NAME]"
click at [989, 450] on div "Delete" at bounding box center [978, 448] width 26 height 16
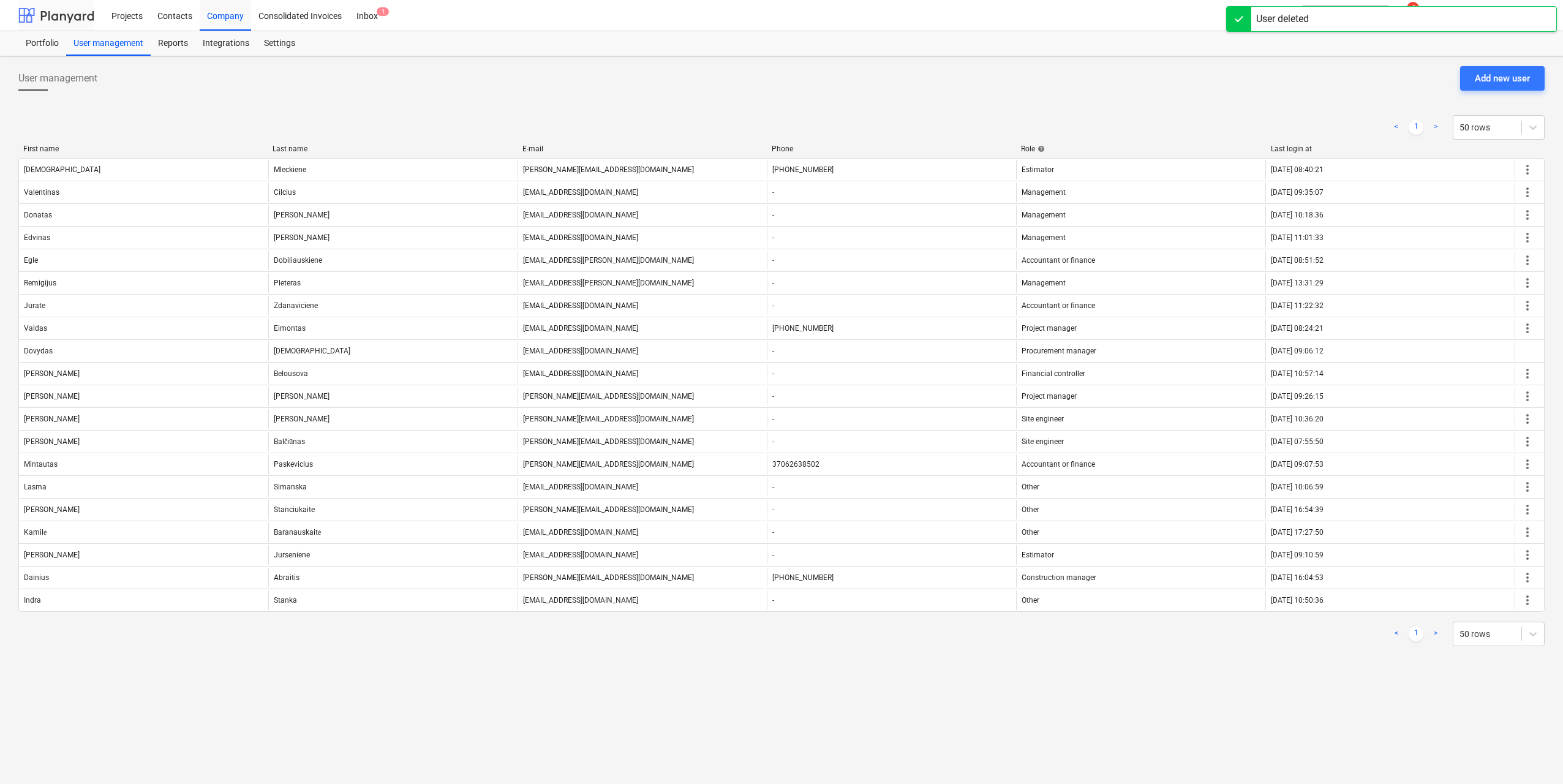
click at [77, 16] on div at bounding box center [57, 15] width 76 height 31
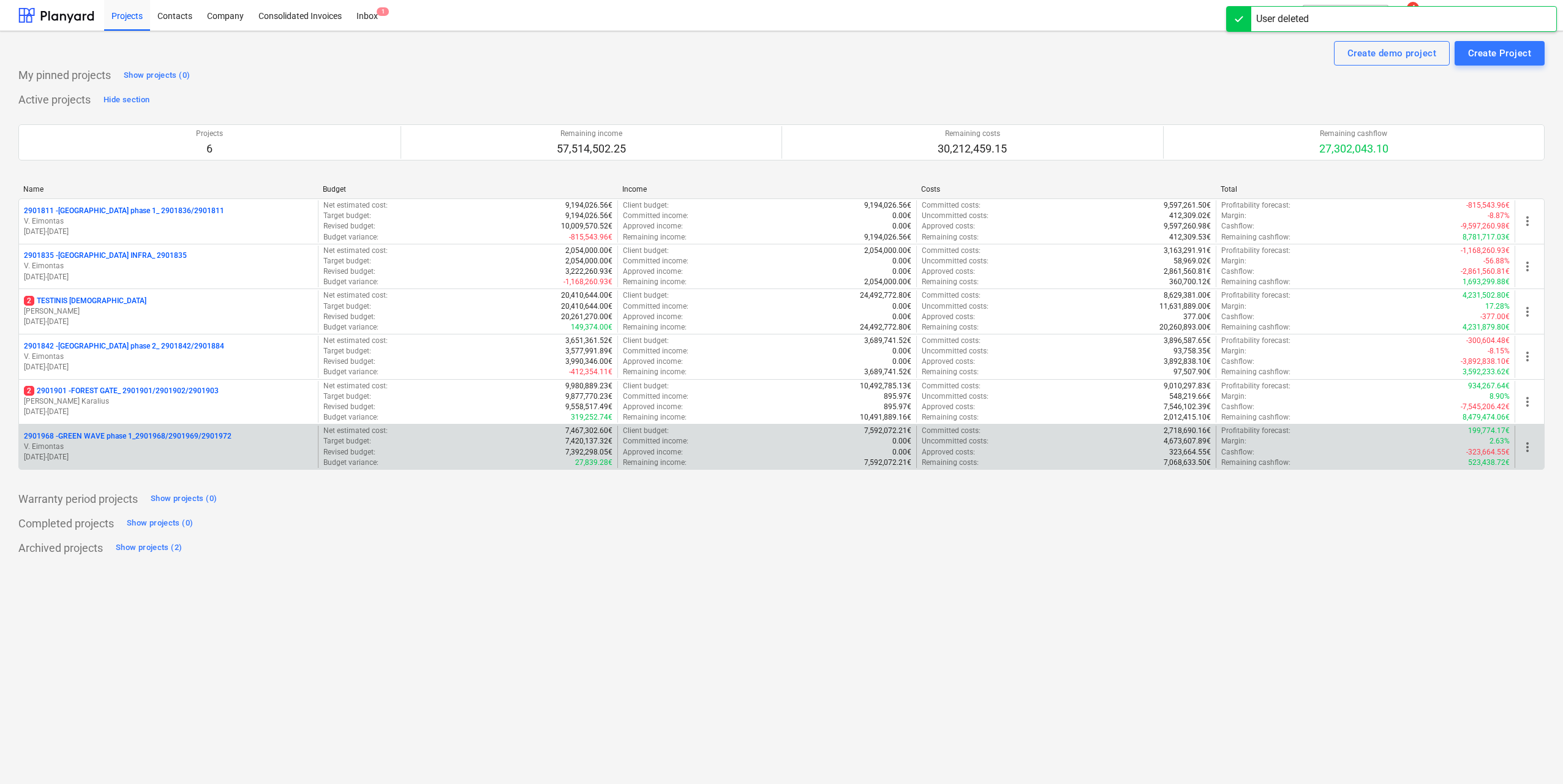
click at [181, 458] on p "[DATE] - [DATE]" at bounding box center [168, 457] width 289 height 10
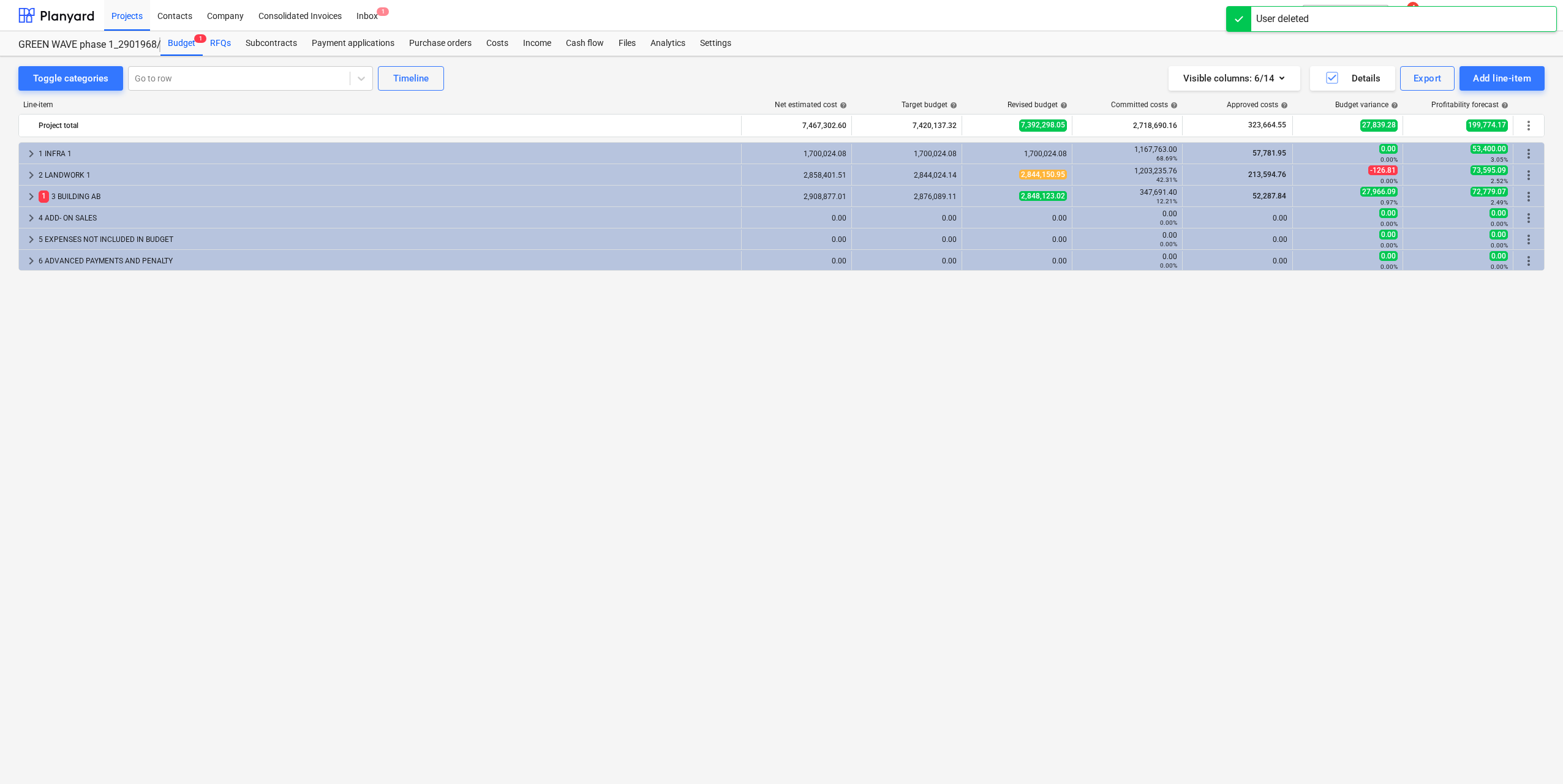
click at [221, 42] on div "RFQs" at bounding box center [221, 43] width 36 height 25
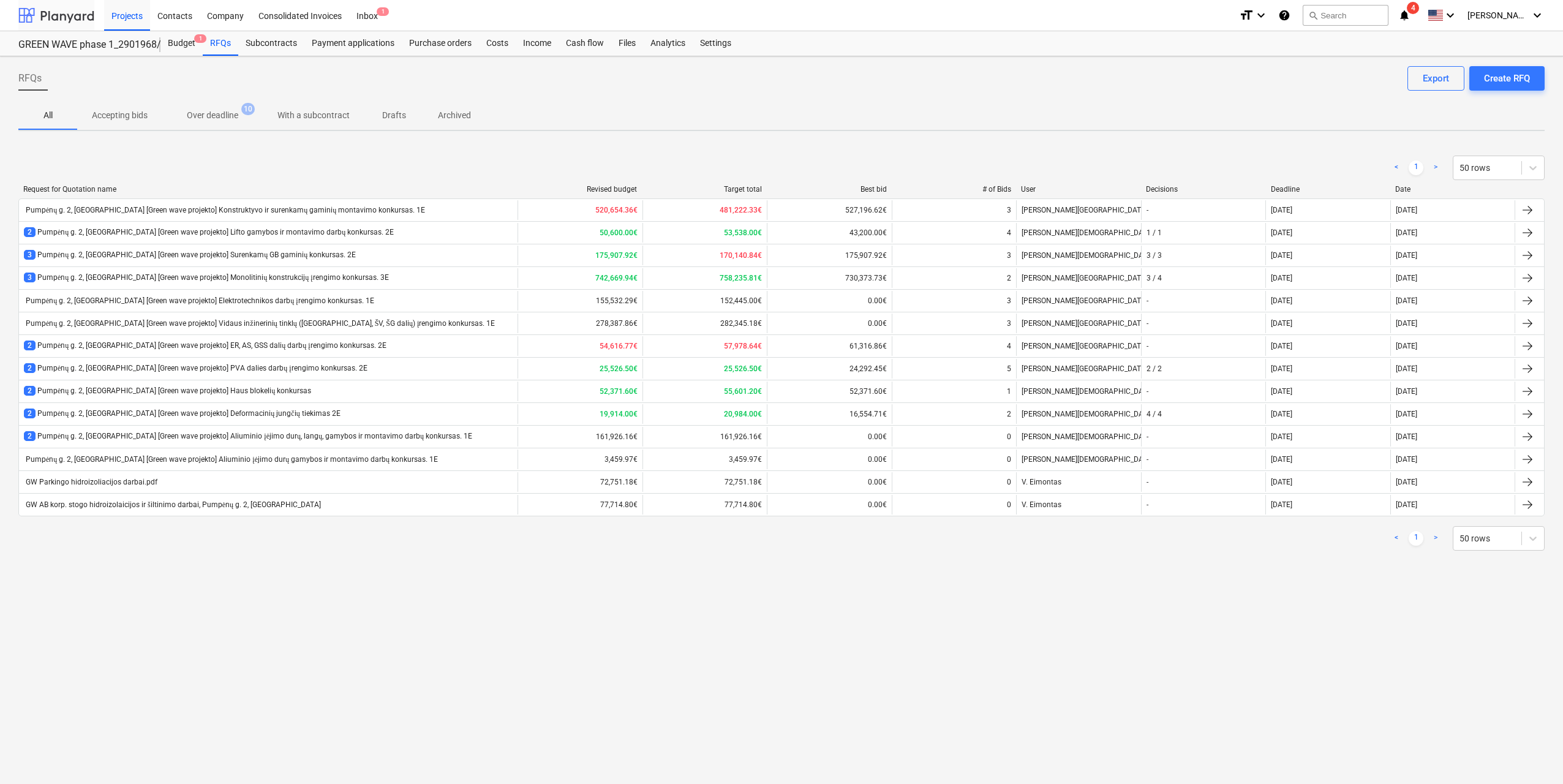
click at [80, 12] on div at bounding box center [57, 15] width 76 height 31
